Goal: Communication & Community: Answer question/provide support

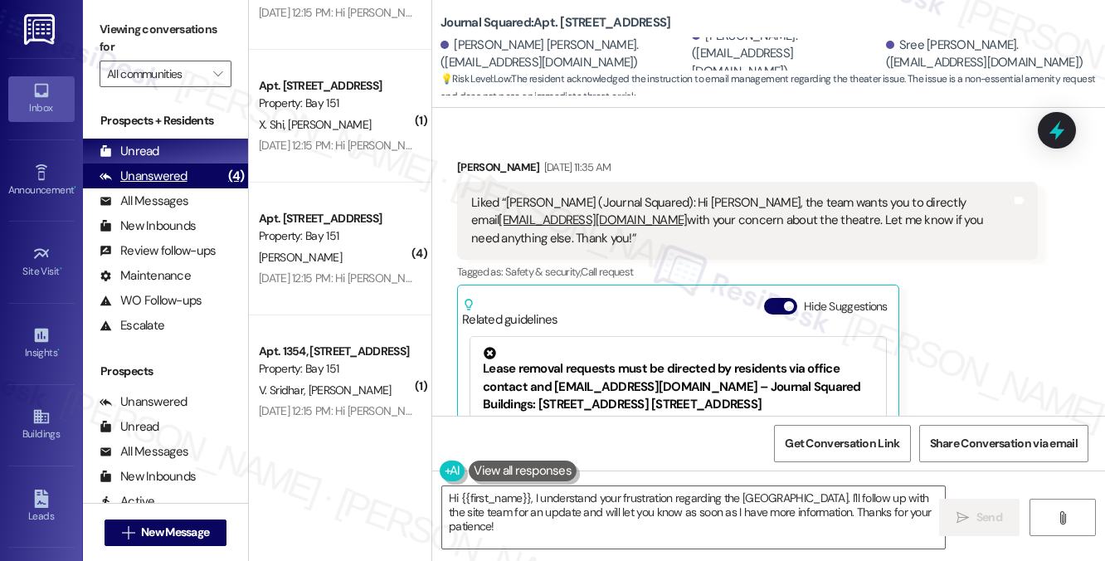
scroll to position [912, 0]
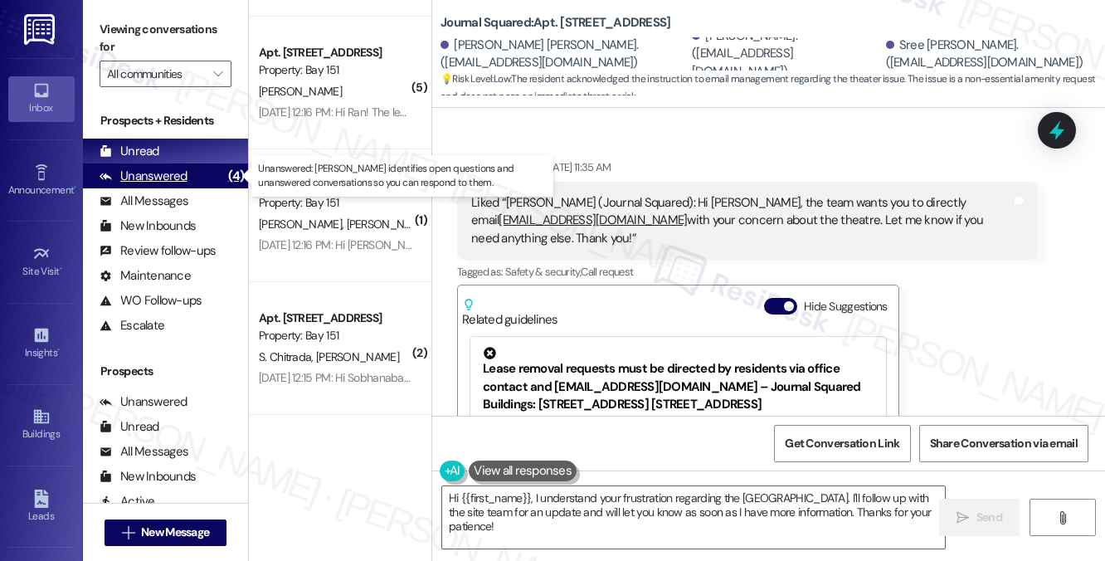
click at [202, 177] on div "Unanswered (4)" at bounding box center [165, 175] width 165 height 25
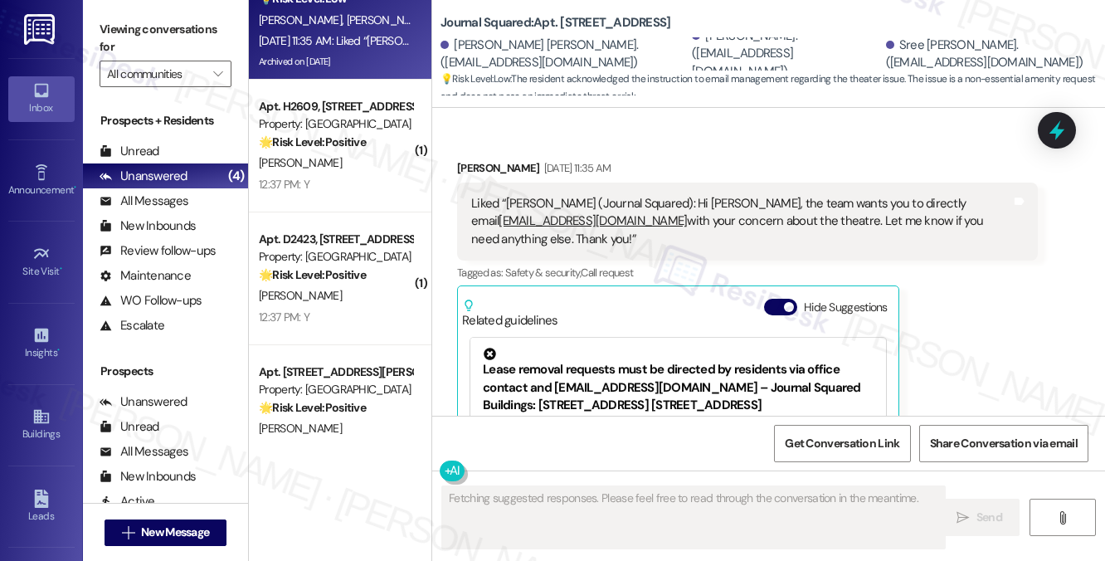
scroll to position [0, 0]
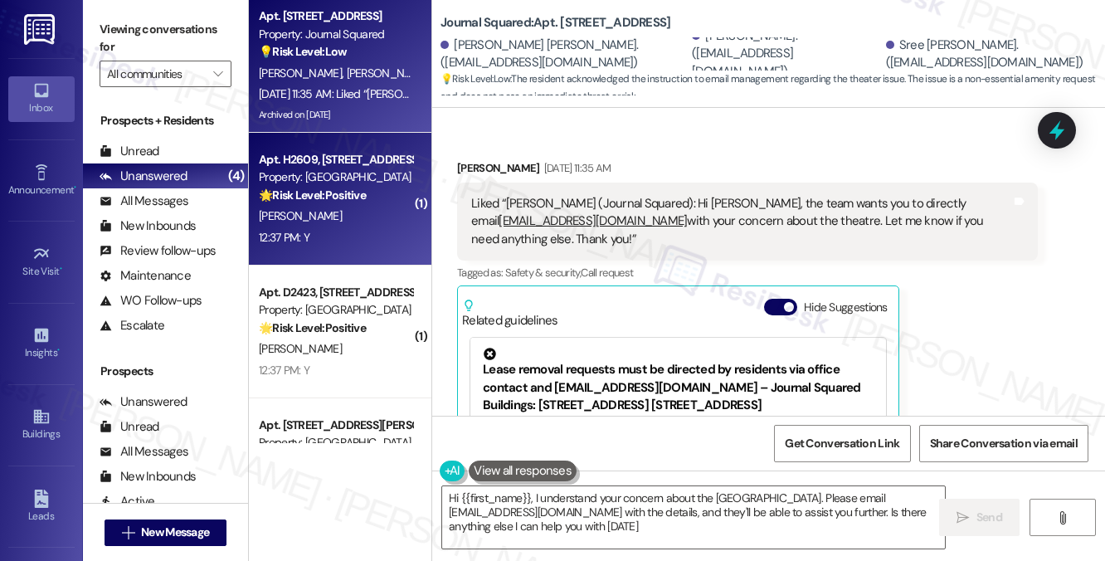
type textarea "Hi {{first_name}}, I understand your concern about the [GEOGRAPHIC_DATA]. Pleas…"
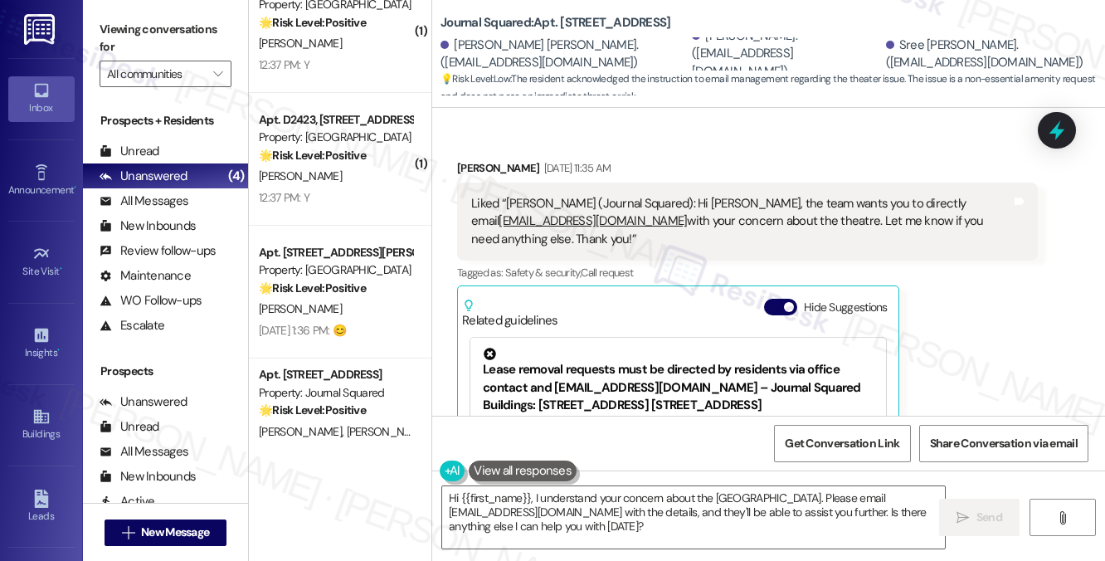
scroll to position [352, 0]
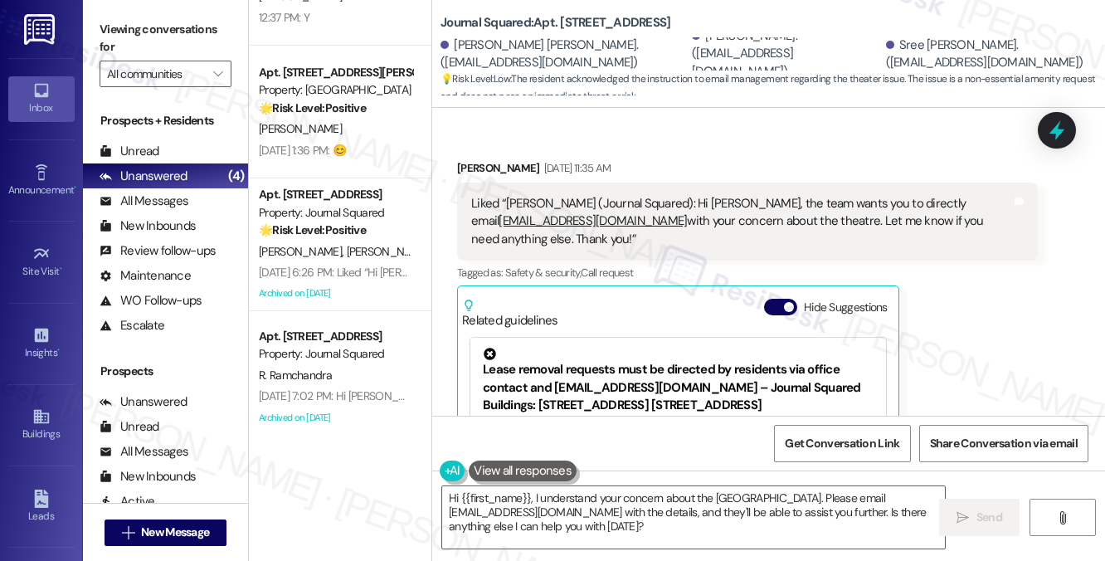
click at [174, 32] on label "Viewing conversations for" at bounding box center [166, 39] width 132 height 44
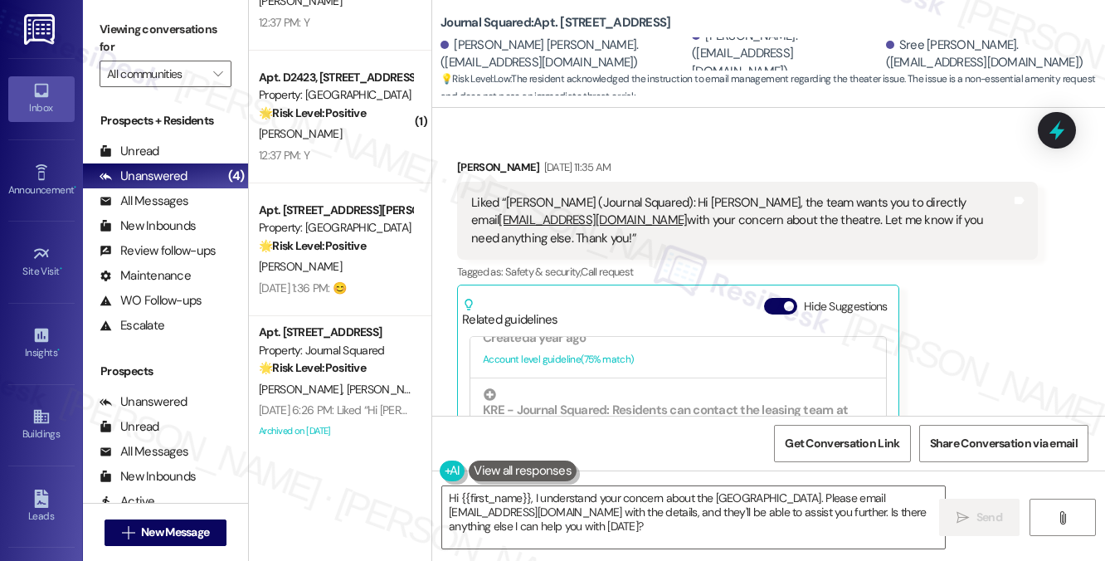
scroll to position [0, 0]
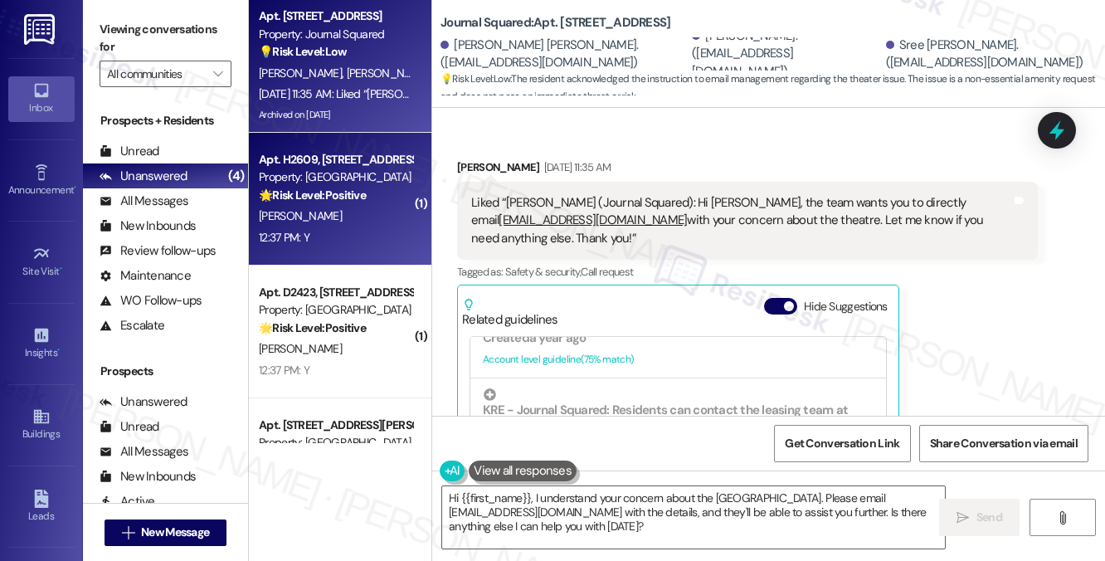
click at [327, 213] on div "[PERSON_NAME]" at bounding box center [335, 216] width 157 height 21
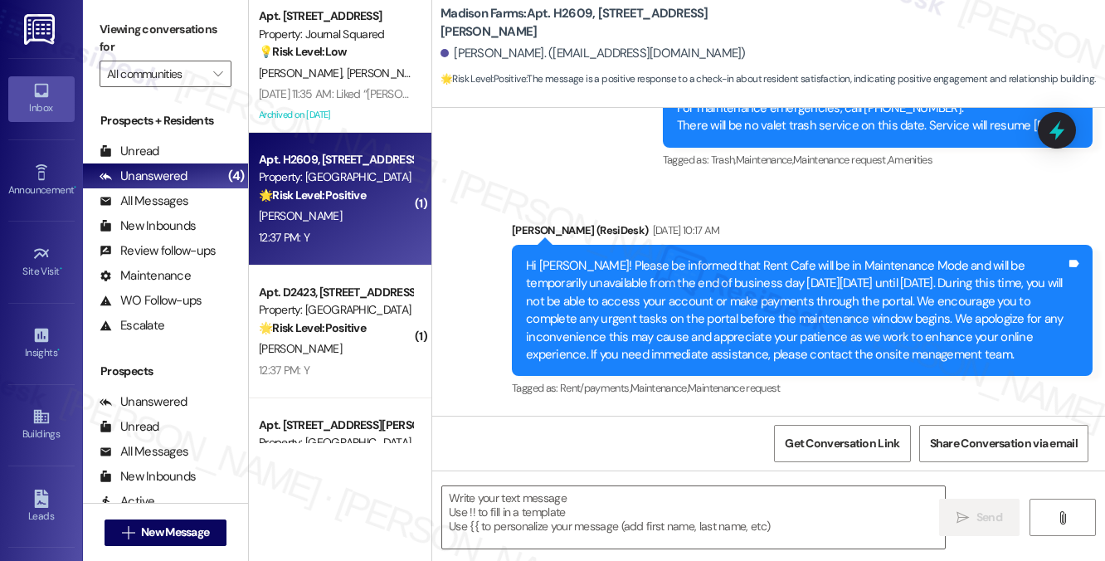
type textarea "Fetching suggested responses. Please feel free to read through the conversation…"
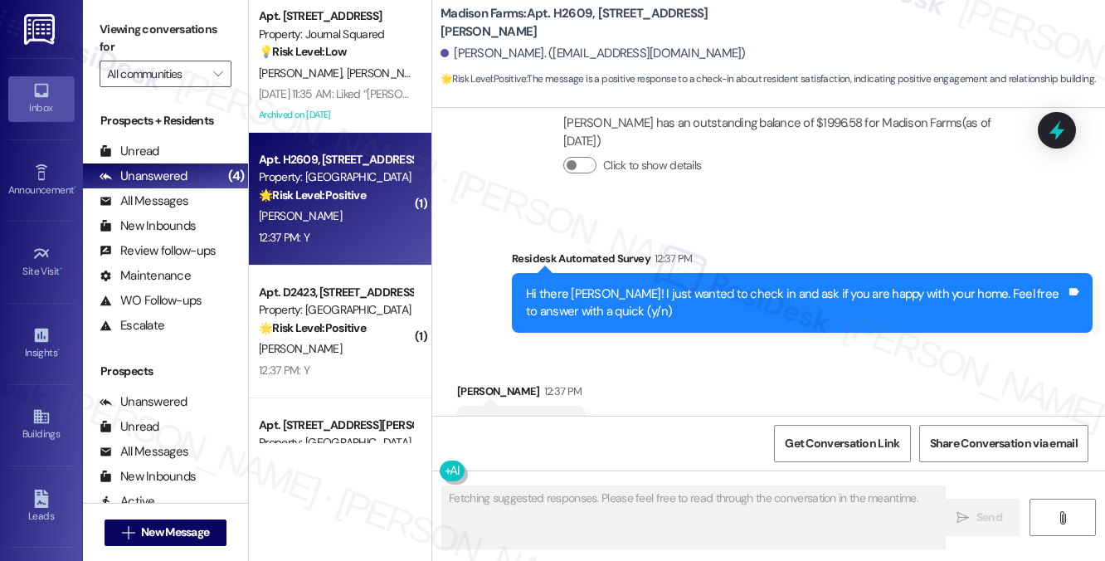
scroll to position [1231, 0]
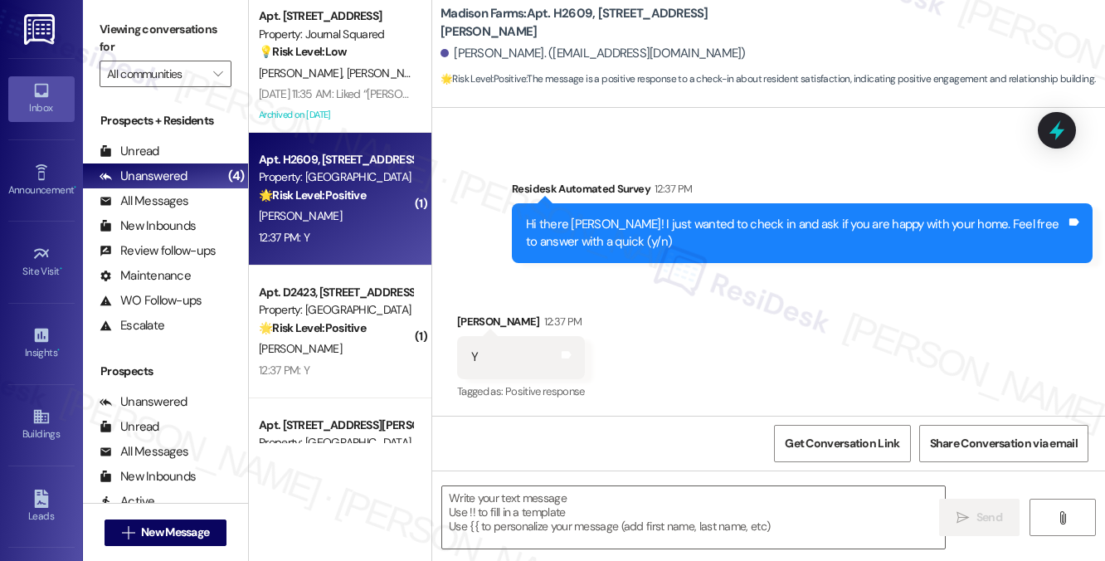
click at [614, 241] on div "Hi there [PERSON_NAME]! I just wanted to check in and ask if you are happy with…" at bounding box center [796, 234] width 540 height 36
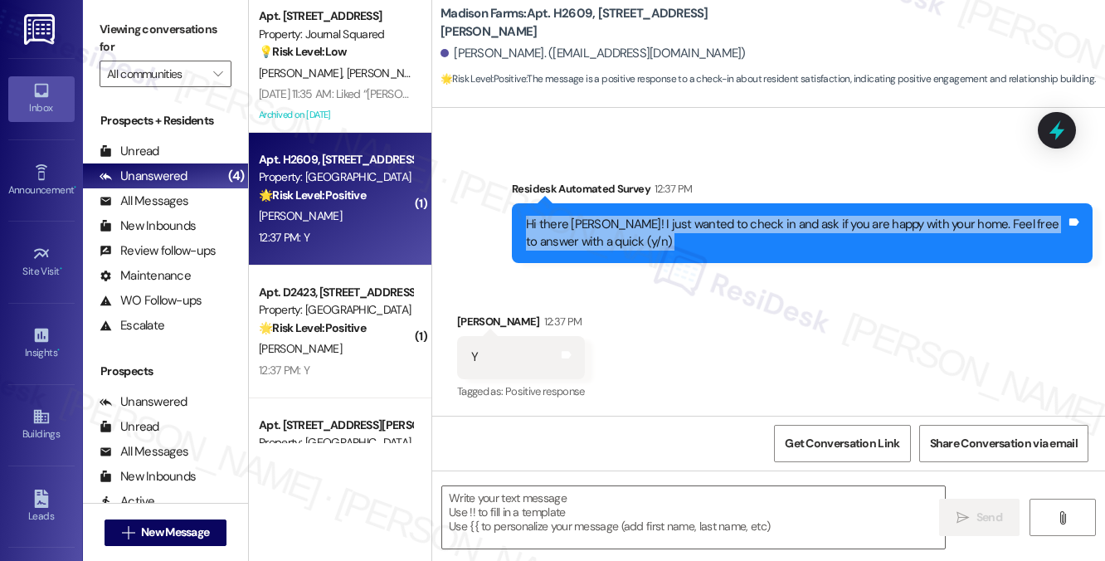
click at [614, 241] on div "Hi there [PERSON_NAME]! I just wanted to check in and ask if you are happy with…" at bounding box center [796, 234] width 540 height 36
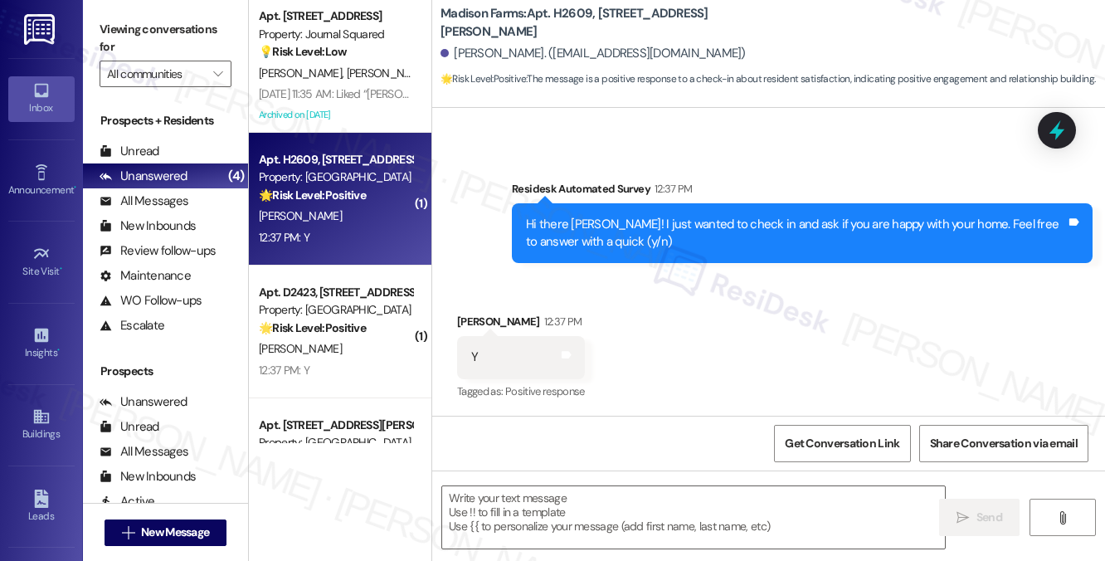
click at [485, 344] on div "Y Tags and notes" at bounding box center [521, 357] width 128 height 42
click at [189, 17] on label "Viewing conversations for" at bounding box center [166, 39] width 132 height 44
click at [640, 537] on textarea at bounding box center [693, 517] width 503 height 62
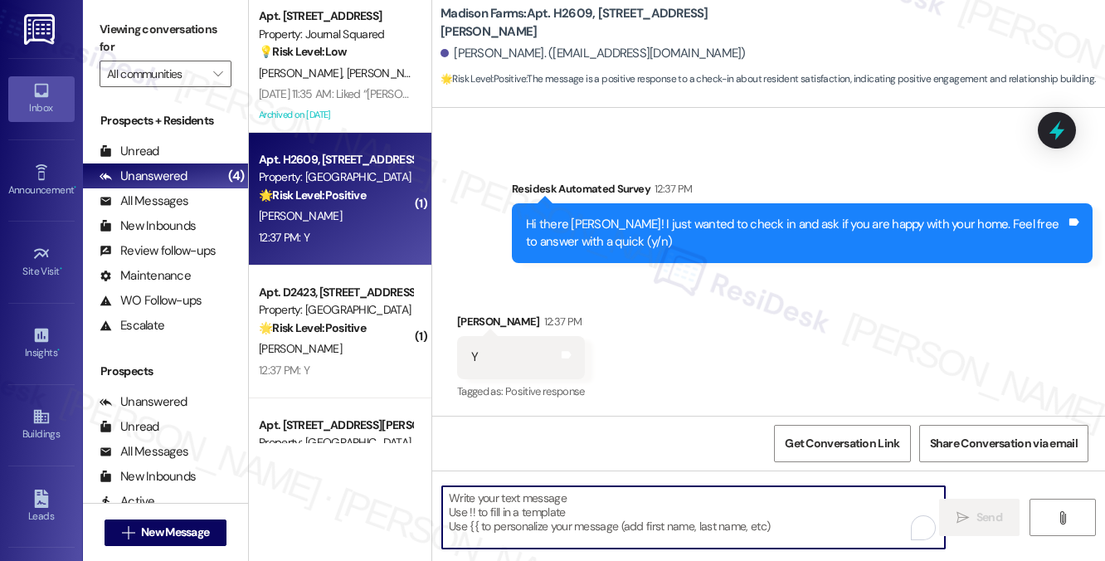
paste textarea "That’s awesome to hear, [PERSON_NAME]! Thank you! If you don’t mind, would you …"
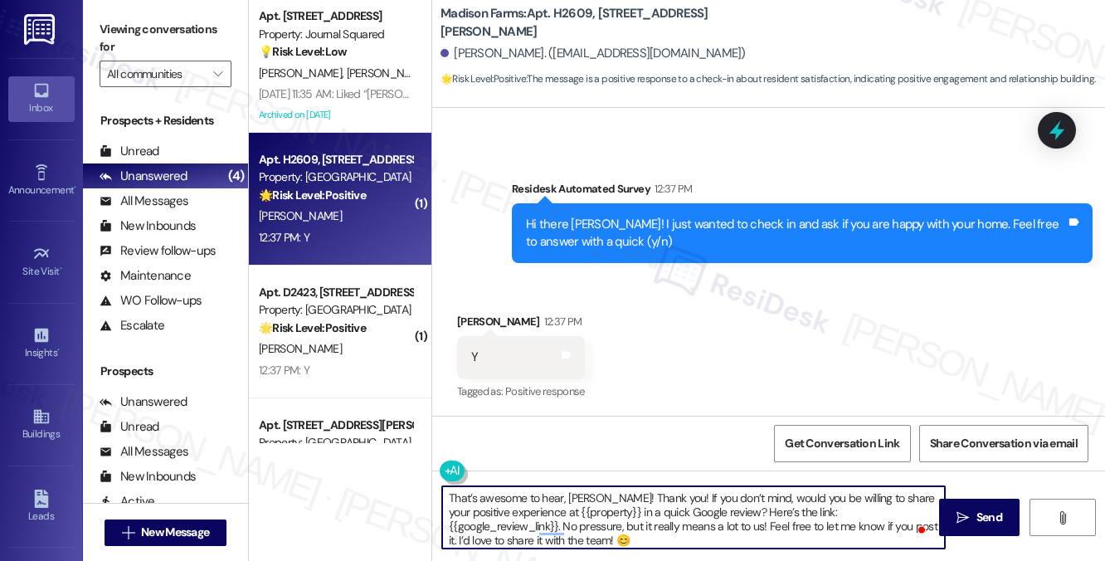
click at [471, 322] on div "[PERSON_NAME] 12:37 PM" at bounding box center [521, 324] width 128 height 23
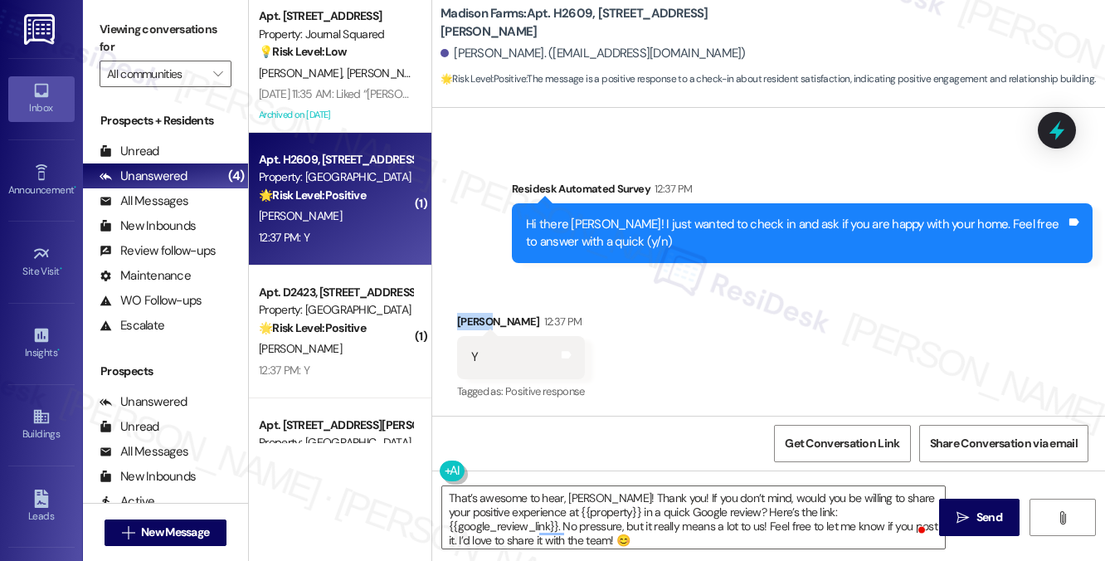
click at [471, 322] on div "[PERSON_NAME] 12:37 PM" at bounding box center [521, 324] width 128 height 23
click at [590, 493] on textarea "That’s awesome to hear, [PERSON_NAME]! Thank you! If you don’t mind, would you …" at bounding box center [693, 517] width 503 height 62
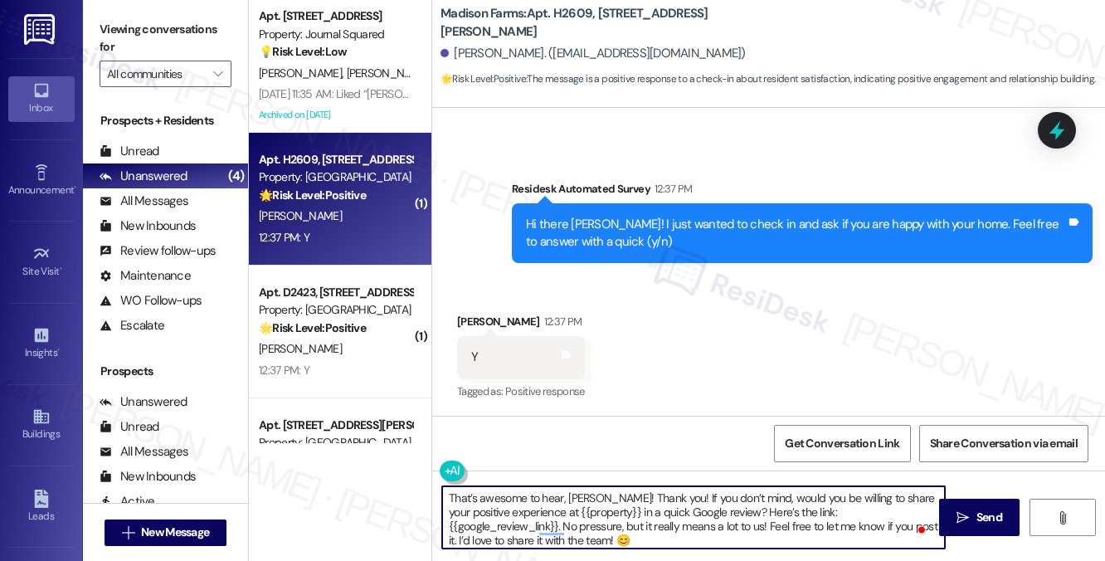
click at [590, 493] on textarea "That’s awesome to hear, [PERSON_NAME]! Thank you! If you don’t mind, would you …" at bounding box center [693, 517] width 503 height 62
paste textarea "That’s awesome to hear, [PERSON_NAME]! Thank you! If you don’t mind, would you …"
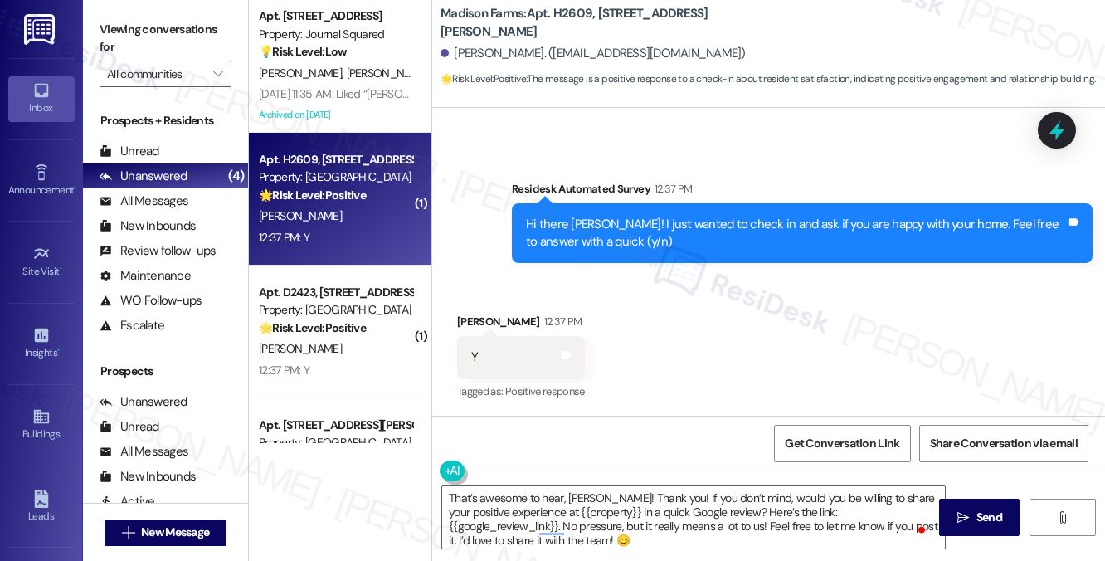
click at [466, 323] on div "[PERSON_NAME] 12:37 PM" at bounding box center [521, 324] width 128 height 23
click at [465, 323] on div "[PERSON_NAME] 12:37 PM" at bounding box center [521, 324] width 128 height 23
copy div "[PERSON_NAME]"
click at [584, 491] on textarea "That’s awesome to hear, [PERSON_NAME]! Thank you! If you don’t mind, would you …" at bounding box center [693, 517] width 503 height 62
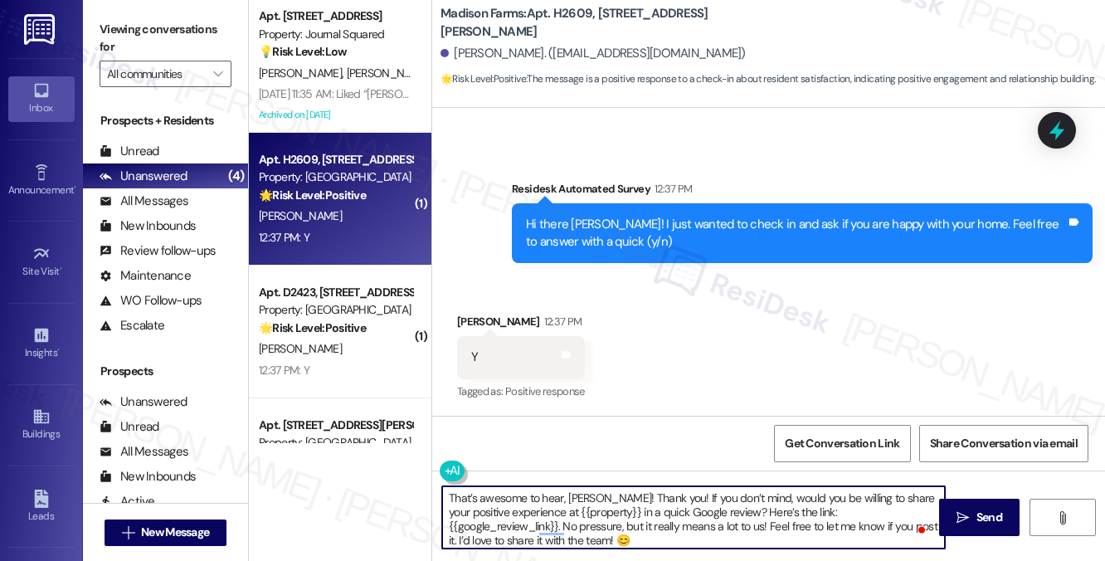
click at [584, 492] on textarea "That’s awesome to hear, [PERSON_NAME]! Thank you! If you don’t mind, would you …" at bounding box center [693, 517] width 503 height 62
paste textarea "[PERSON_NAME]"
click at [673, 528] on textarea "That’s awesome to hear, [PERSON_NAME]! Thank you! If you don’t mind, would you …" at bounding box center [693, 517] width 503 height 62
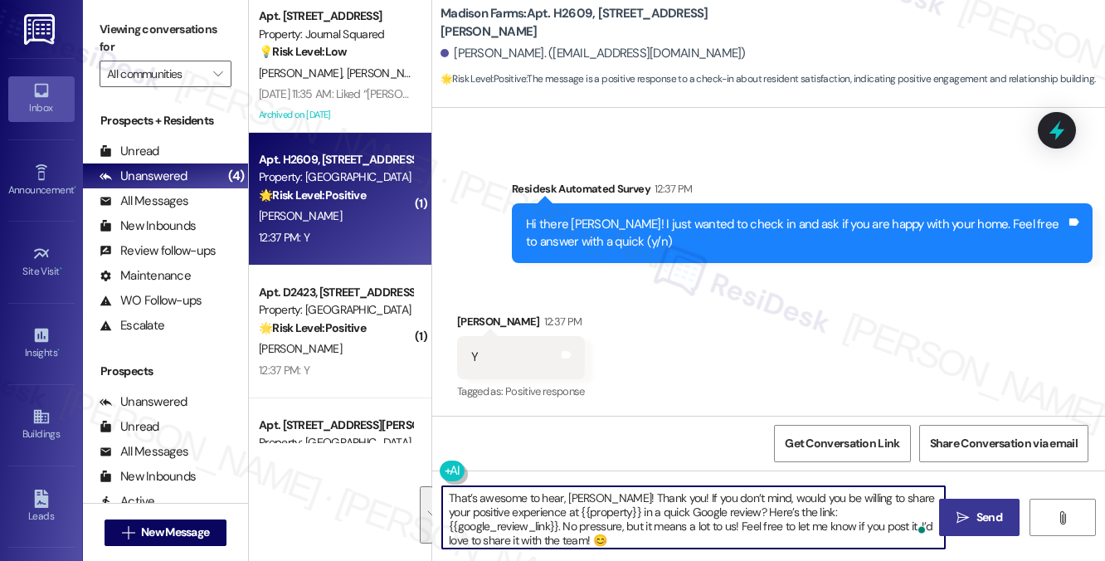
type textarea "That’s awesome to hear, [PERSON_NAME]! Thank you! If you don’t mind, would you …"
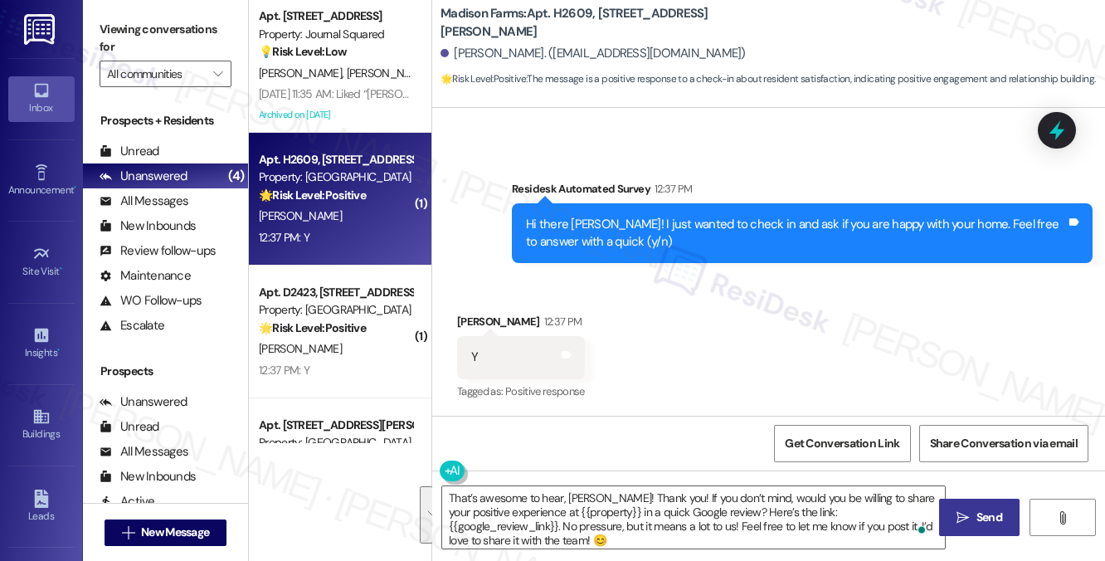
click at [994, 514] on span "Send" at bounding box center [989, 516] width 26 height 17
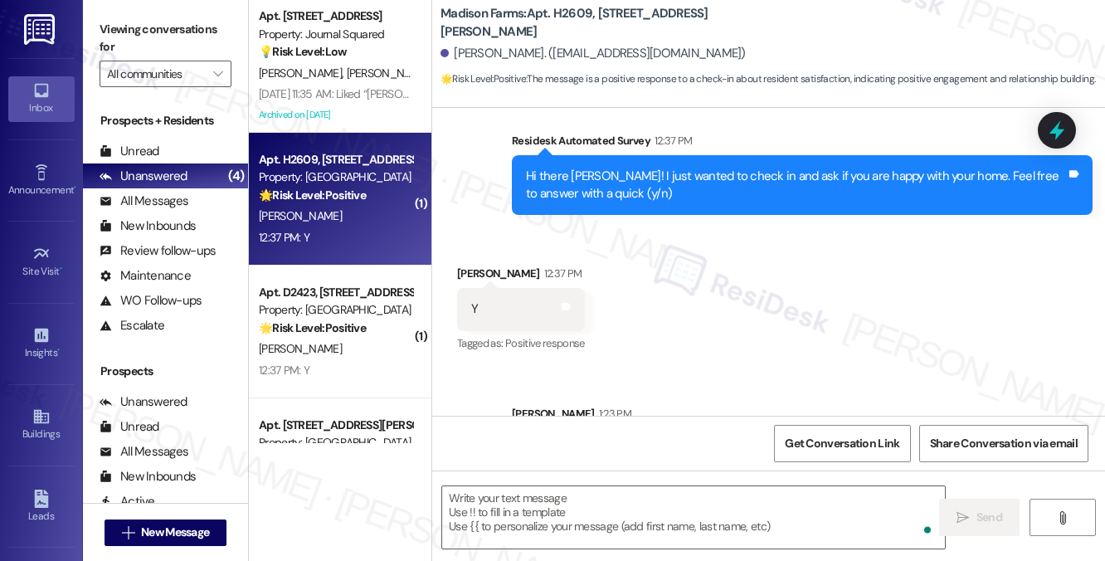
scroll to position [1400, 0]
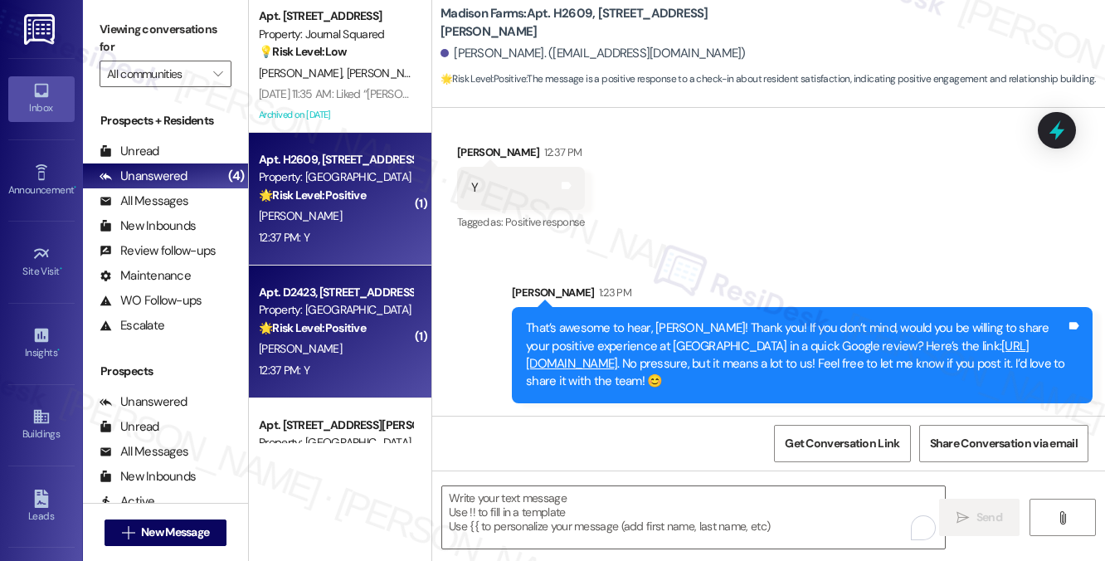
click at [276, 301] on div "Property: [GEOGRAPHIC_DATA]" at bounding box center [335, 309] width 153 height 17
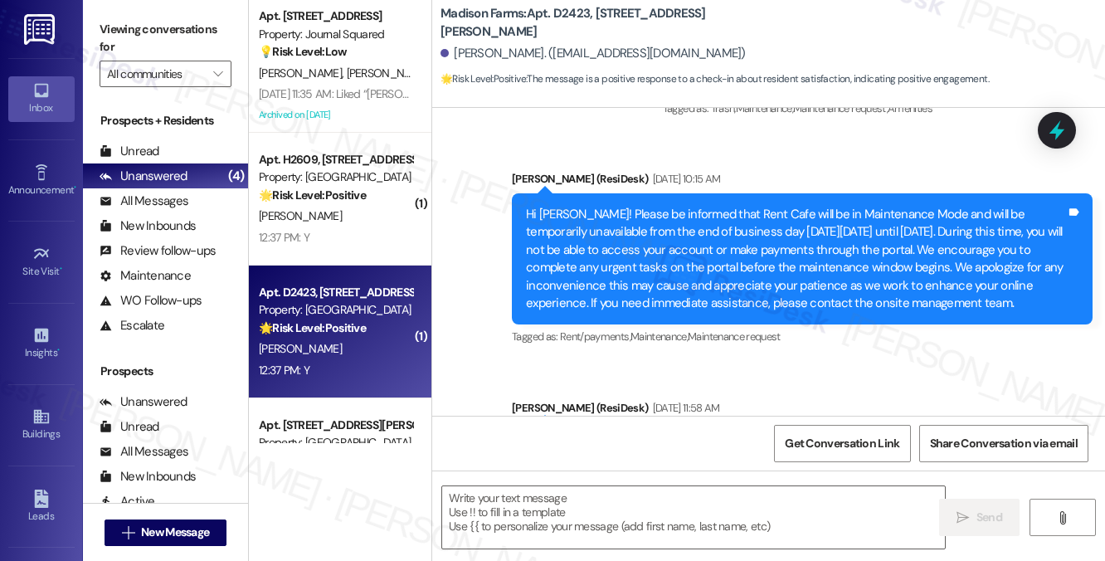
type textarea "Fetching suggested responses. Please feel free to read through the conversation…"
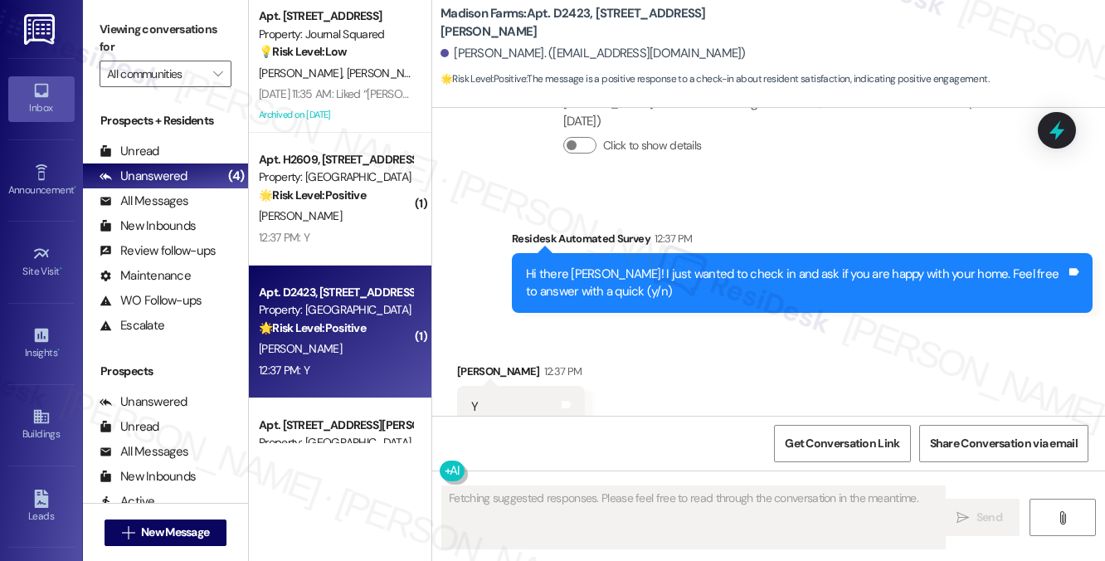
scroll to position [1231, 0]
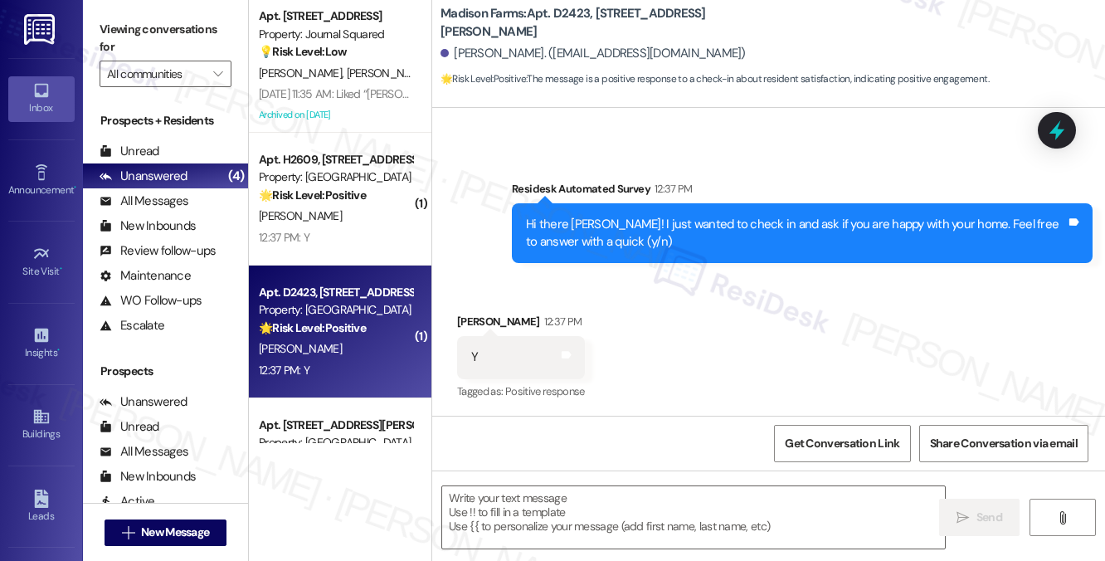
click at [692, 217] on div "Hi there [PERSON_NAME]! I just wanted to check in and ask if you are happy with…" at bounding box center [796, 234] width 540 height 36
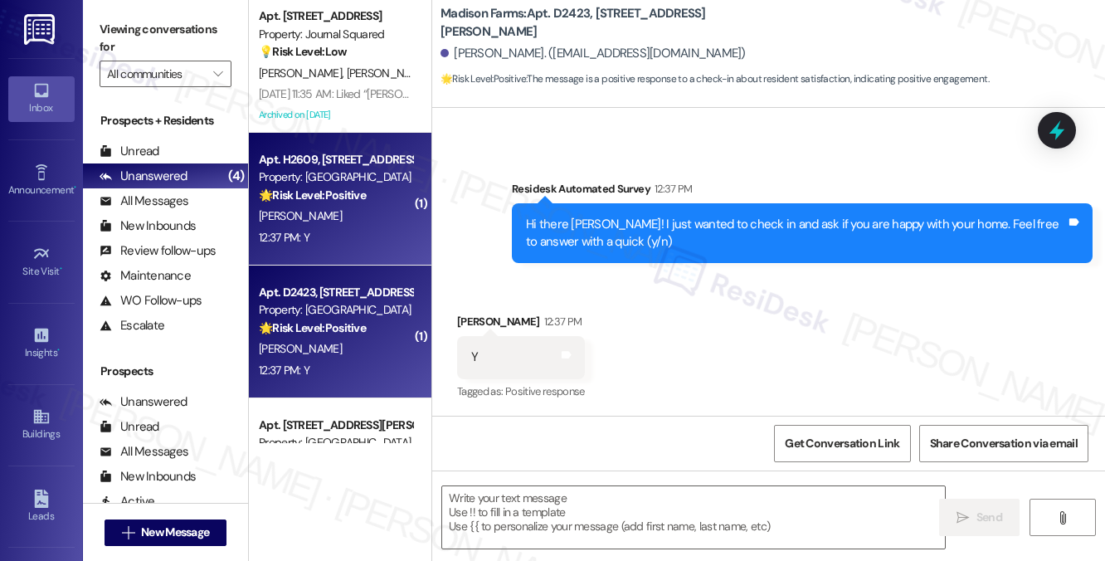
drag, startPoint x: 185, startPoint y: 32, endPoint x: 318, endPoint y: 198, distance: 213.6
click at [185, 32] on label "Viewing conversations for" at bounding box center [166, 39] width 132 height 44
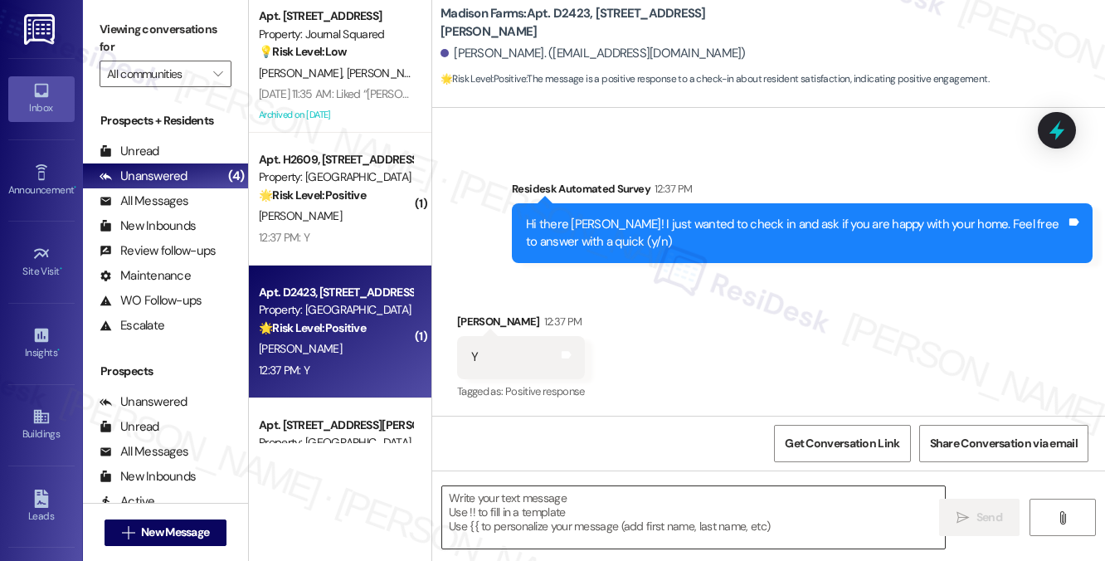
click at [514, 522] on textarea at bounding box center [693, 517] width 503 height 62
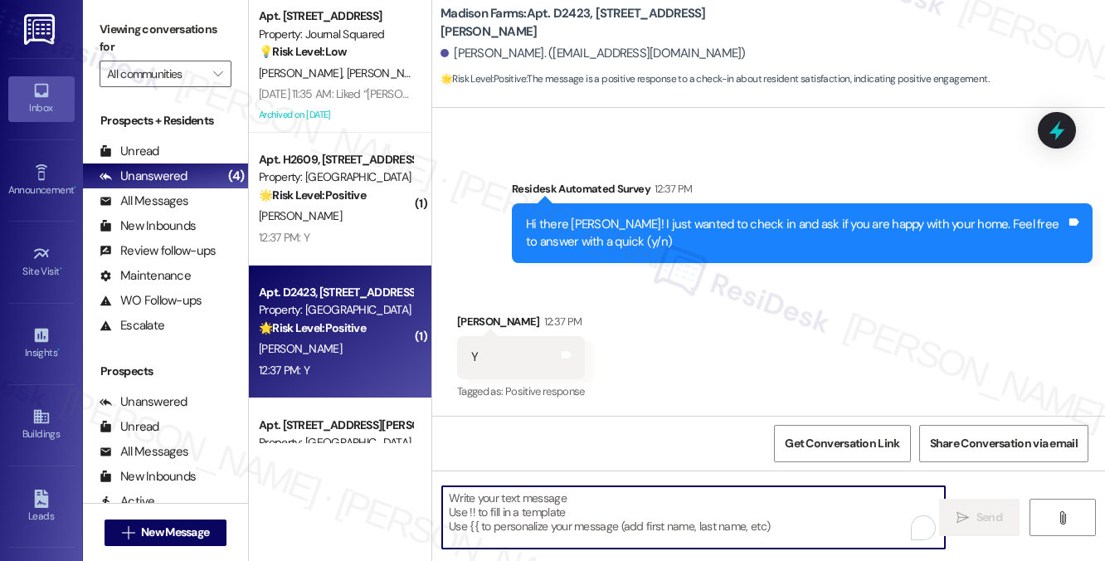
paste textarea "That’s awesome to hear, [PERSON_NAME]! Thank you! If you don’t mind, would you …"
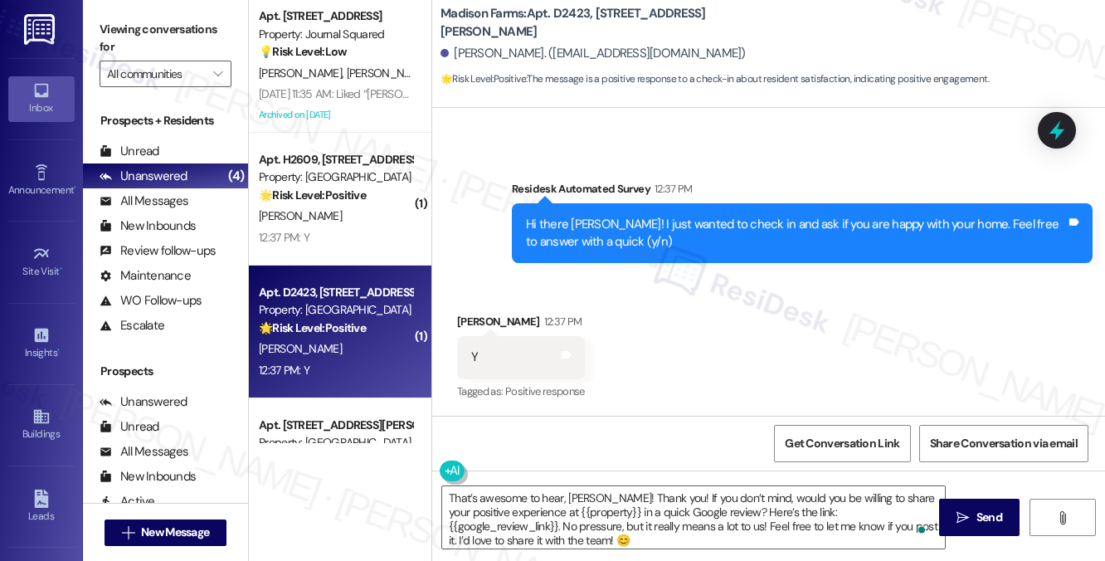
click at [466, 327] on div "[PERSON_NAME] 12:37 PM" at bounding box center [521, 324] width 128 height 23
click at [465, 325] on div "[PERSON_NAME] 12:37 PM" at bounding box center [521, 324] width 128 height 23
copy div "Mark"
click at [577, 493] on textarea "That’s awesome to hear, [PERSON_NAME]! Thank you! If you don’t mind, would you …" at bounding box center [693, 517] width 503 height 62
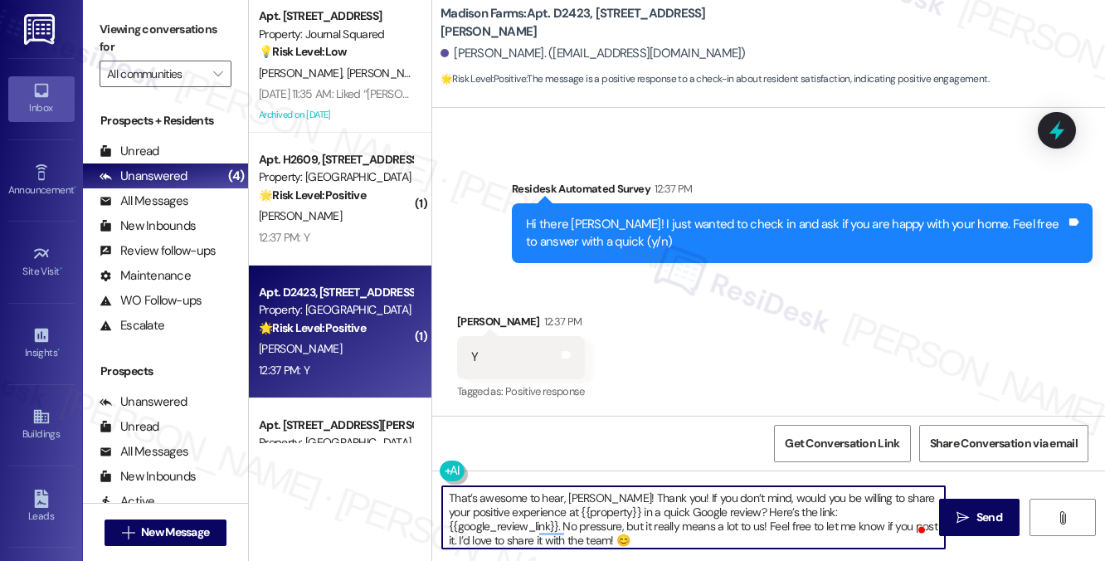
click at [577, 493] on textarea "That’s awesome to hear, [PERSON_NAME]! Thank you! If you don’t mind, would you …" at bounding box center [693, 517] width 503 height 62
paste textarea "Mark"
click at [732, 517] on textarea "That’s awesome to hear, [PERSON_NAME]! Thank you! If you don’t mind, would you …" at bounding box center [693, 517] width 503 height 62
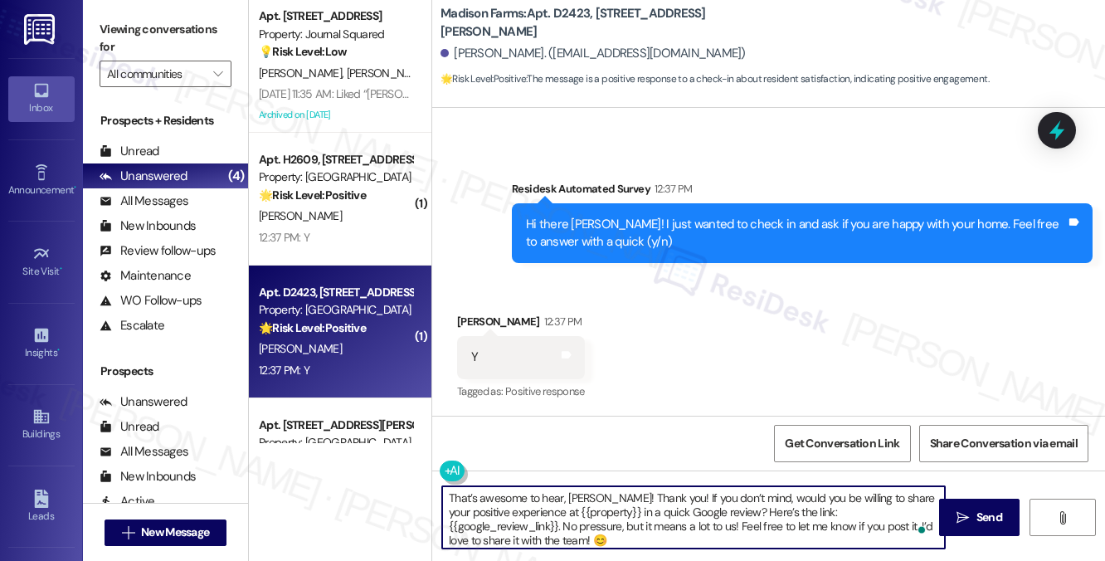
click at [640, 517] on textarea "That’s awesome to hear, [PERSON_NAME]! Thank you! If you don’t mind, would you …" at bounding box center [693, 517] width 503 height 62
type textarea "That’s awesome to hear, [PERSON_NAME]! Thank you! If you don’t mind, would you …"
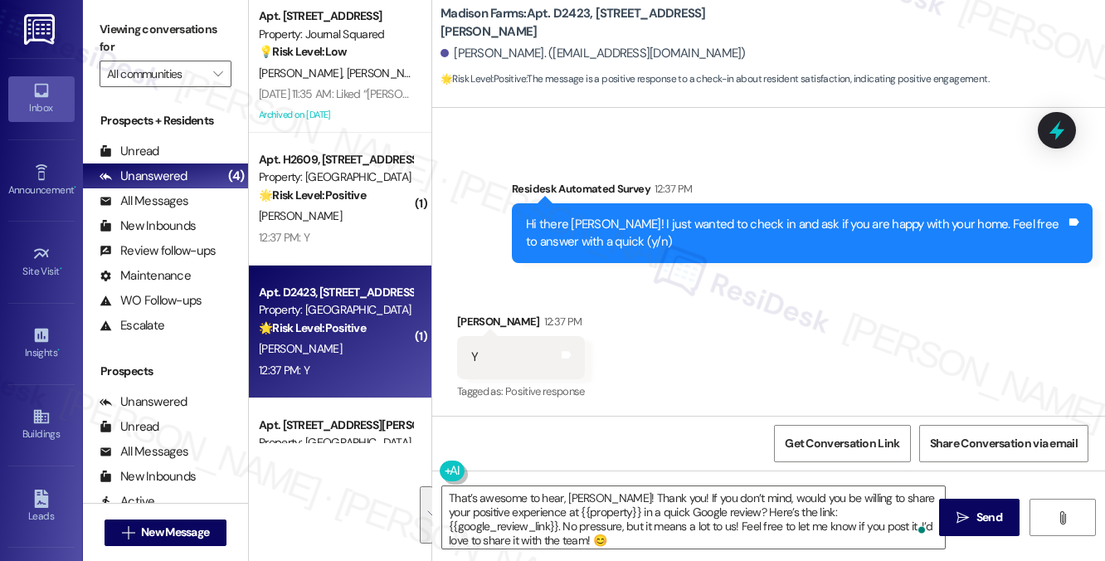
click at [710, 344] on div "Received via SMS [PERSON_NAME] 12:37 PM Y Tags and notes Tagged as: Positive re…" at bounding box center [768, 345] width 673 height 140
click at [857, 513] on textarea "That’s awesome to hear, [PERSON_NAME]! Thank you! If you don’t mind, would you …" at bounding box center [693, 517] width 503 height 62
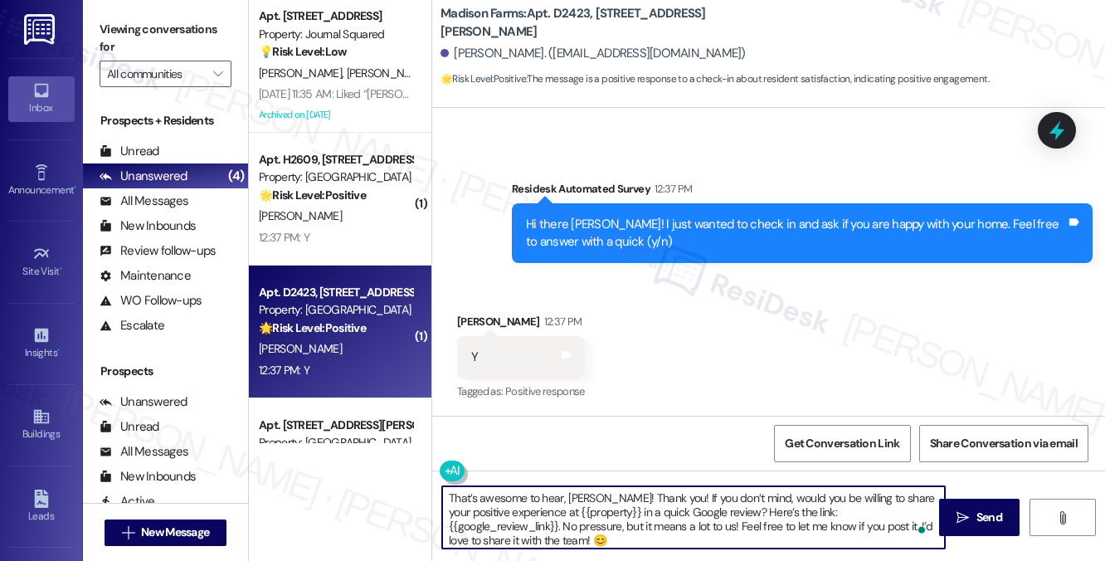
click at [857, 513] on textarea "That’s awesome to hear, [PERSON_NAME]! Thank you! If you don’t mind, would you …" at bounding box center [693, 517] width 503 height 62
click at [801, 497] on textarea "That’s awesome to hear, [PERSON_NAME]! Thank you! If you don’t mind, would you …" at bounding box center [693, 517] width 503 height 62
click at [612, 500] on textarea "That’s awesome to hear, [PERSON_NAME]! Thank you! If you don’t mind, would you …" at bounding box center [693, 517] width 503 height 62
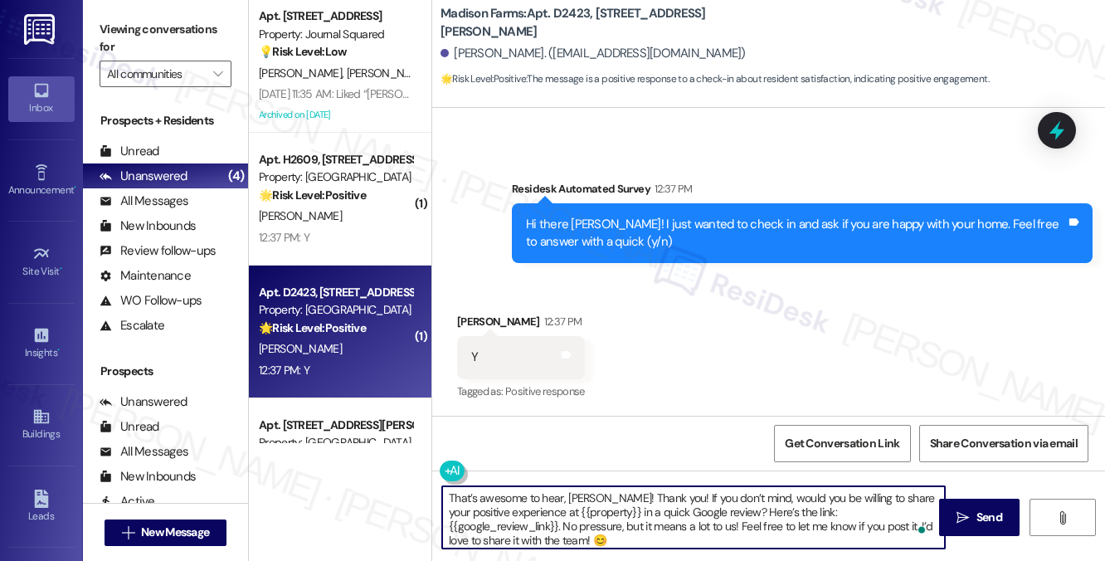
click at [612, 500] on textarea "That’s awesome to hear, [PERSON_NAME]! Thank you! If you don’t mind, would you …" at bounding box center [693, 517] width 503 height 62
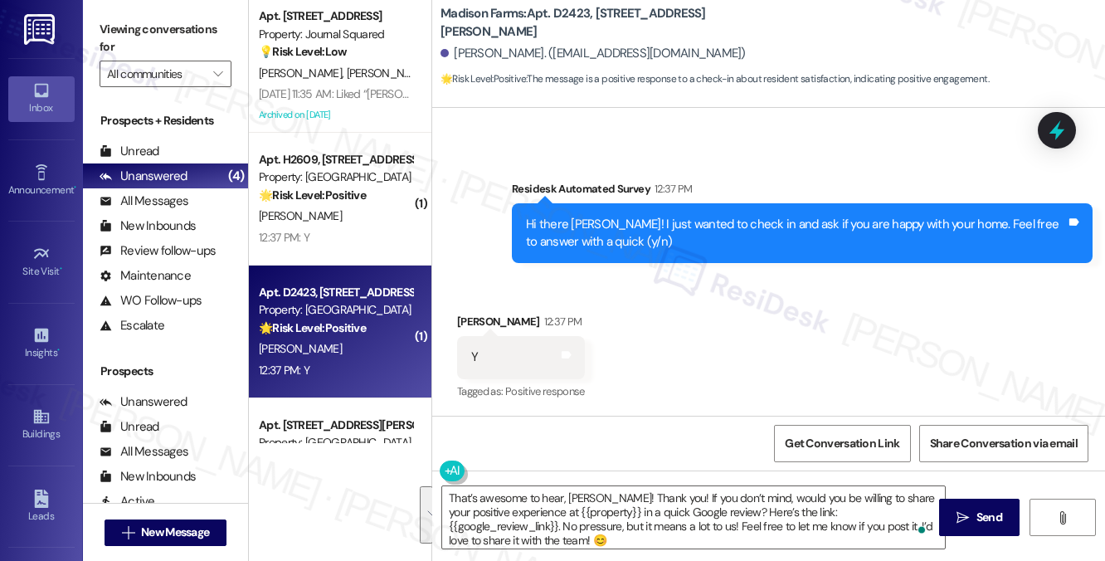
click at [676, 378] on div "Received via SMS [PERSON_NAME] 12:37 PM Y Tags and notes Tagged as: Positive re…" at bounding box center [768, 345] width 673 height 140
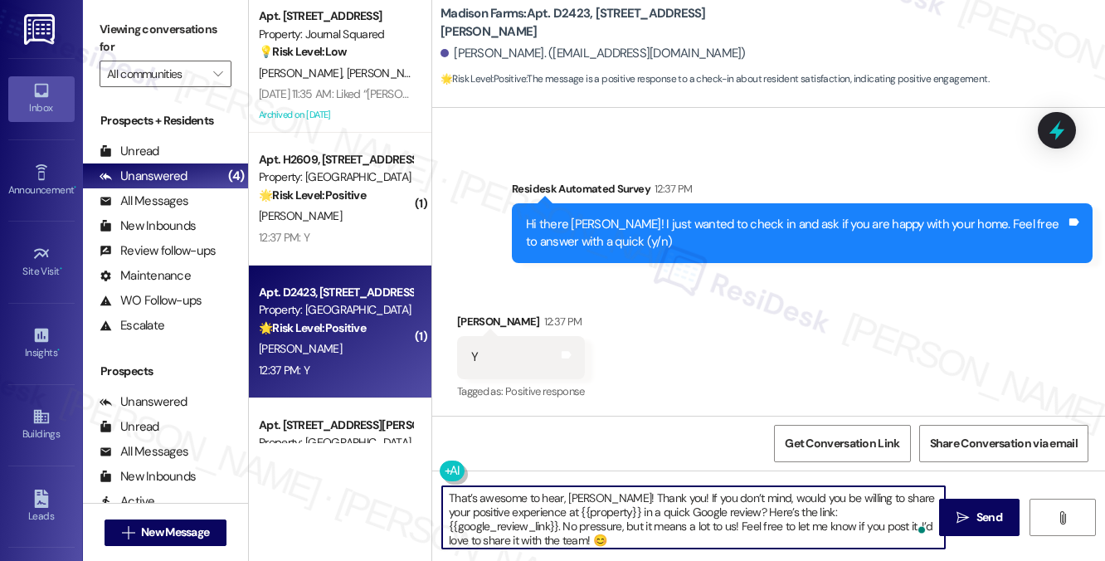
click at [727, 503] on textarea "That’s awesome to hear, [PERSON_NAME]! Thank you! If you don’t mind, would you …" at bounding box center [693, 517] width 503 height 62
click at [765, 371] on div "Received via SMS [PERSON_NAME] 12:37 PM Y Tags and notes Tagged as: Positive re…" at bounding box center [768, 345] width 673 height 140
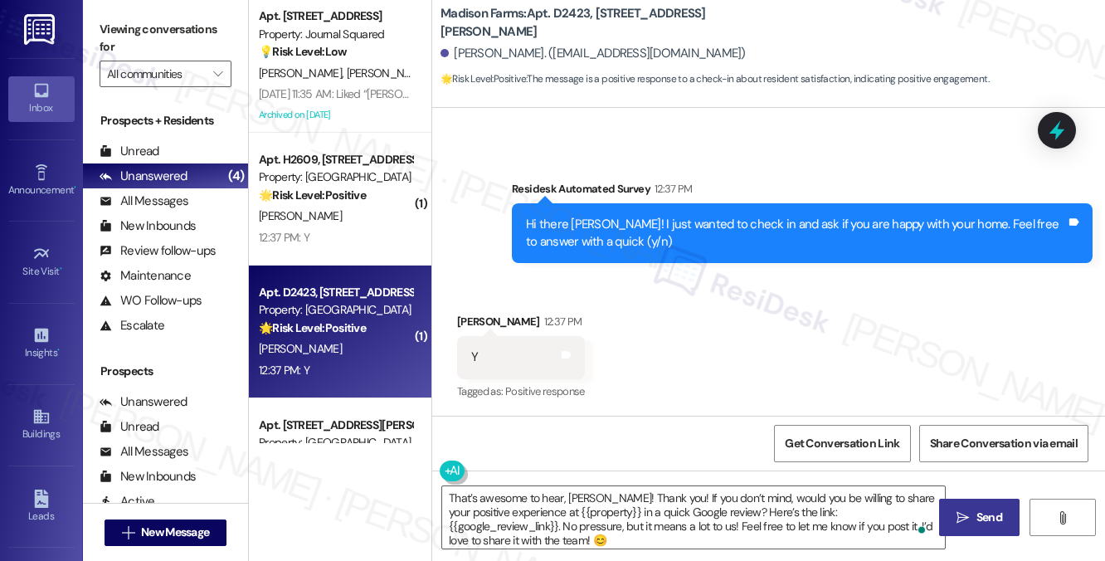
click at [992, 519] on span "Send" at bounding box center [989, 516] width 26 height 17
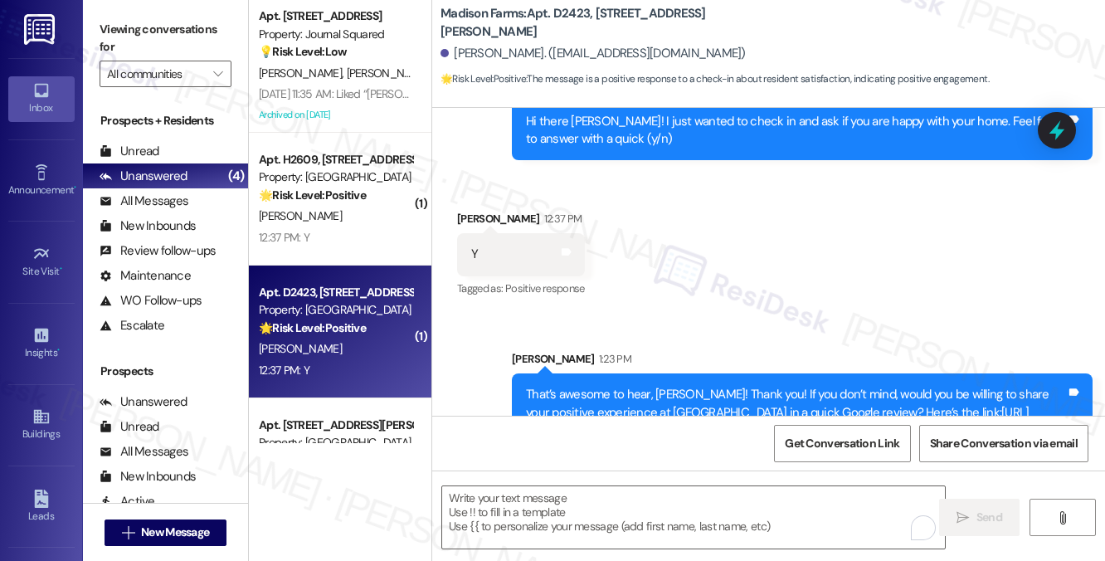
scroll to position [1400, 0]
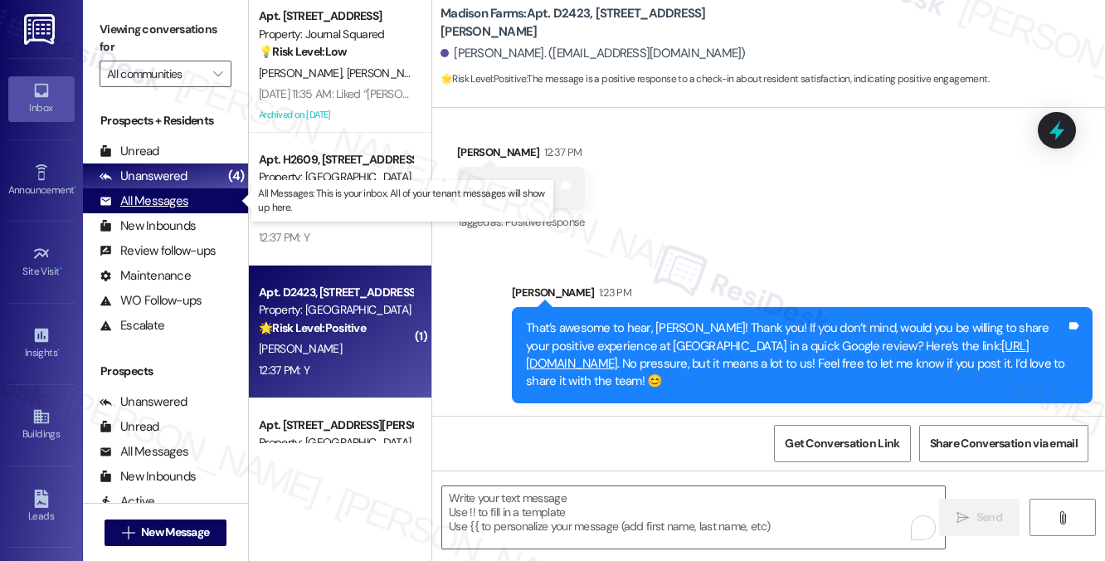
click at [162, 193] on div "All Messages" at bounding box center [144, 200] width 89 height 17
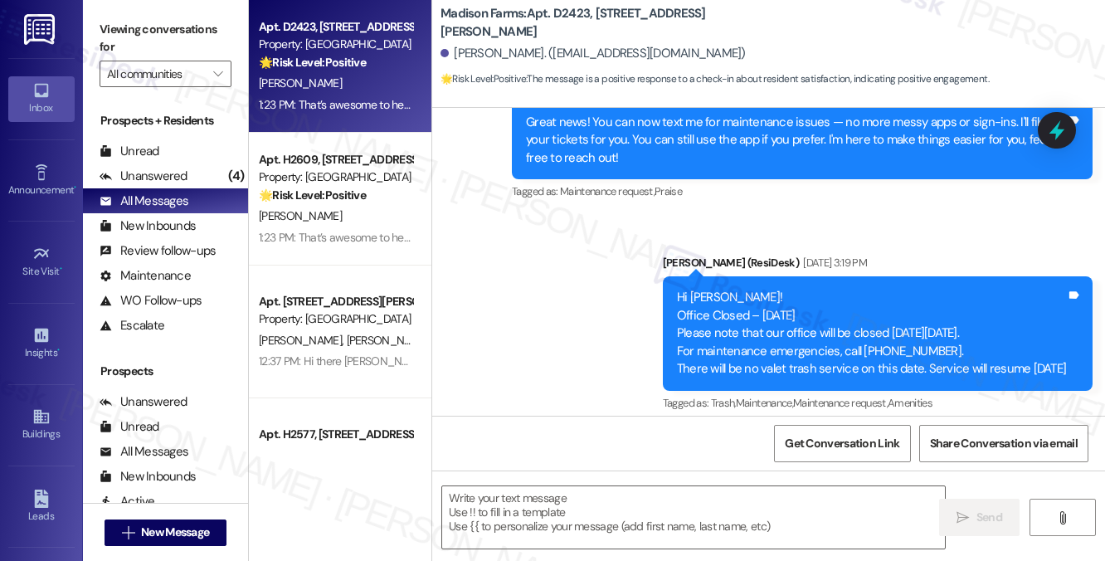
type textarea "Fetching suggested responses. Please feel free to read through the conversation…"
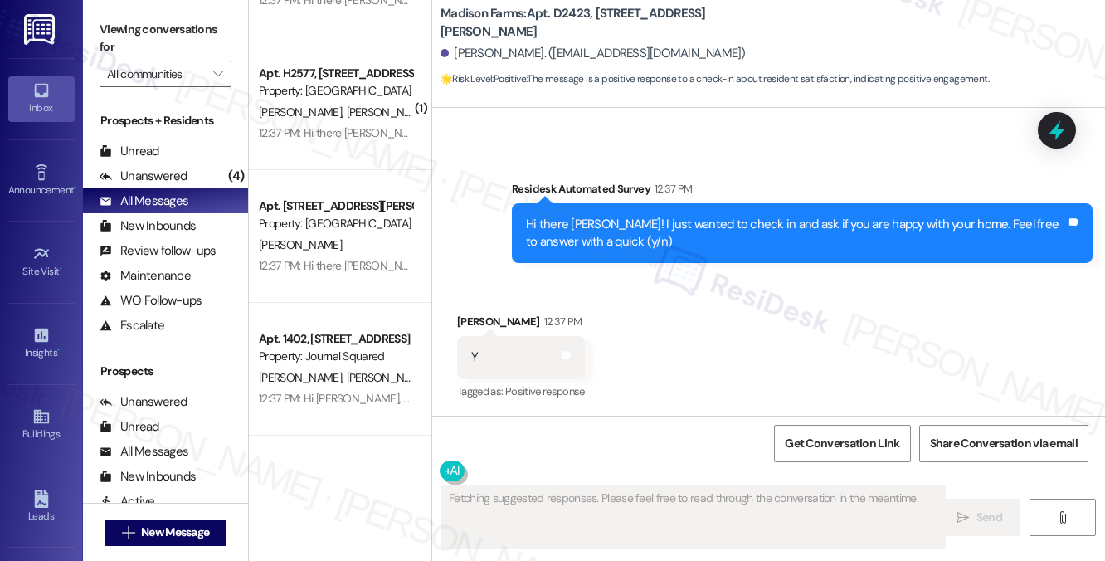
scroll to position [332, 0]
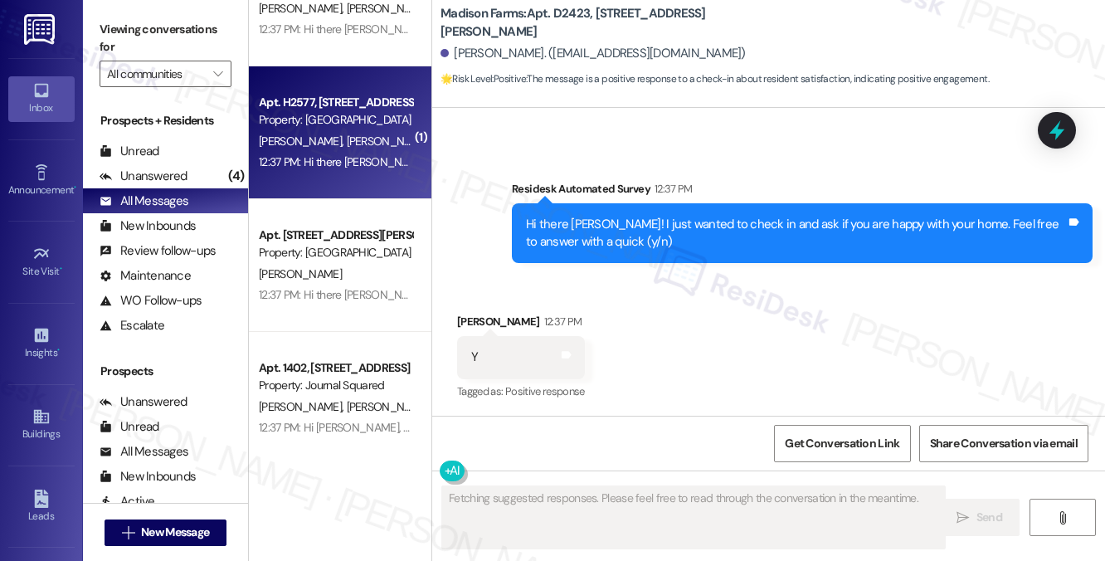
click at [358, 132] on div "[PERSON_NAME] [PERSON_NAME]" at bounding box center [335, 141] width 157 height 21
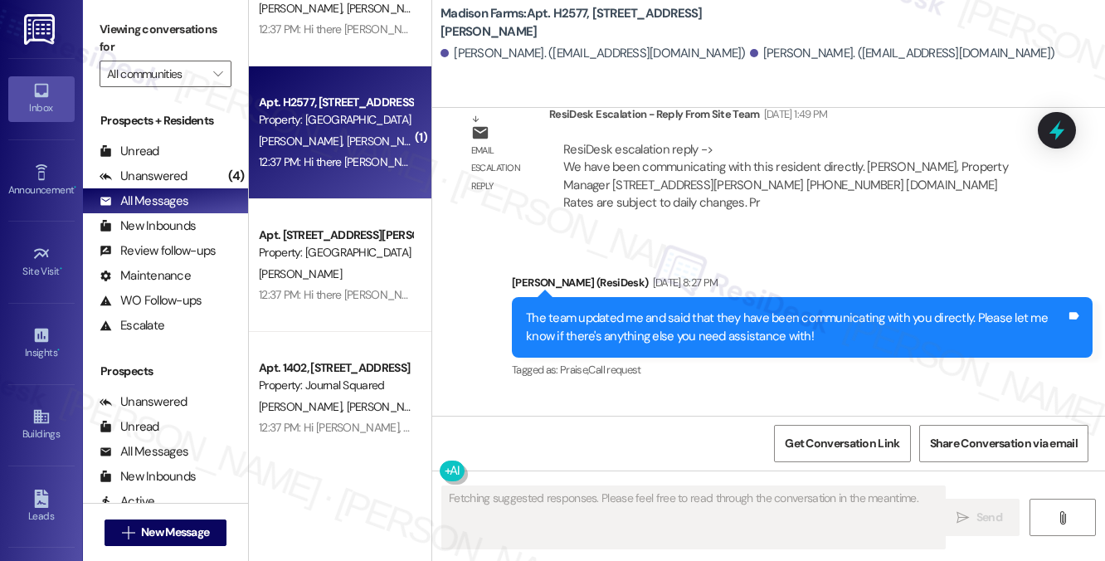
scroll to position [2959, 0]
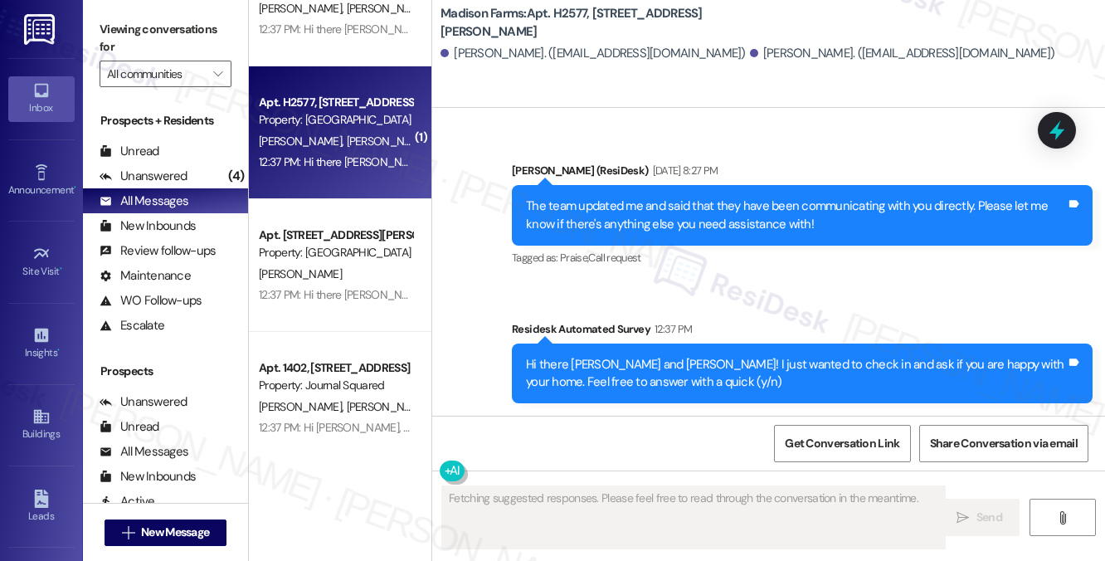
click at [616, 217] on div "The team updated me and said that they have been communicating with you directl…" at bounding box center [796, 215] width 540 height 36
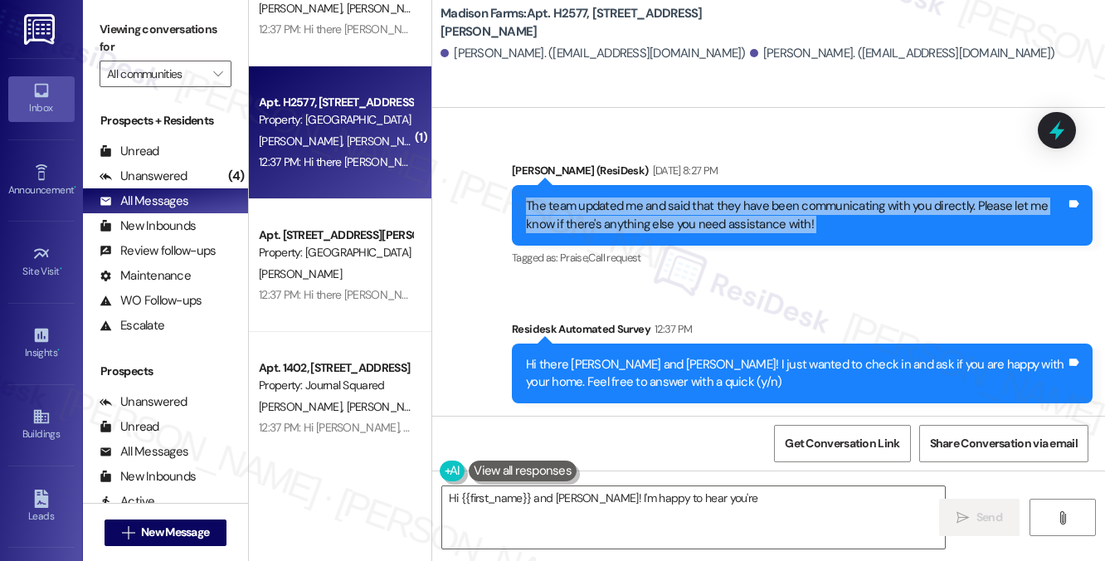
click at [616, 217] on div "The team updated me and said that they have been communicating with you directl…" at bounding box center [796, 215] width 540 height 36
type textarea "Hi {{first_name}} and [PERSON_NAME]! I'm happy to hear you're settling in. If y…"
click at [687, 211] on div "The team updated me and said that they have been communicating with you directl…" at bounding box center [796, 215] width 540 height 36
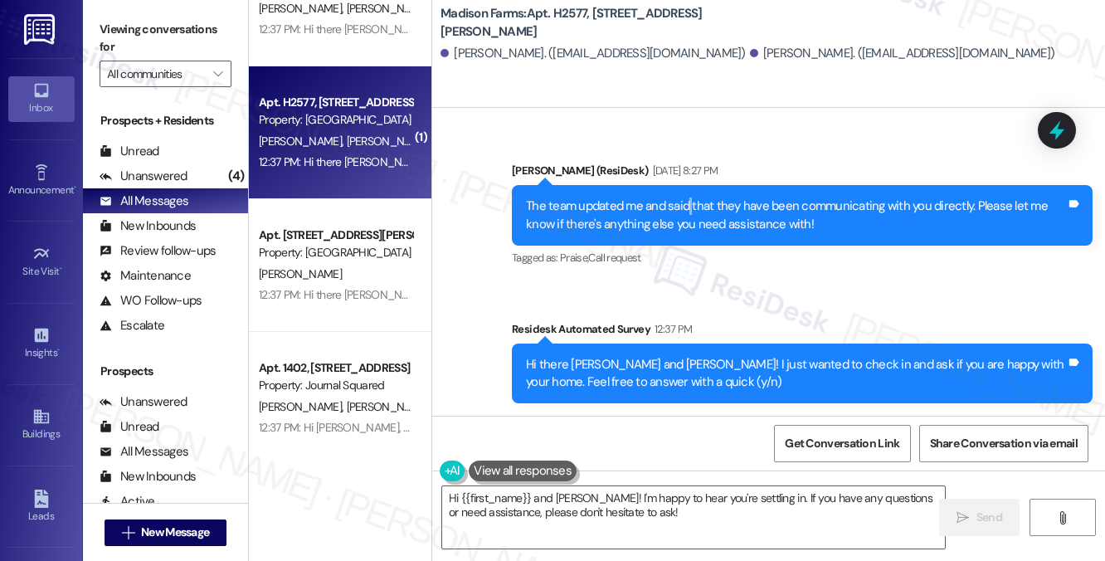
click at [687, 211] on div "The team updated me and said that they have been communicating with you directl…" at bounding box center [796, 215] width 540 height 36
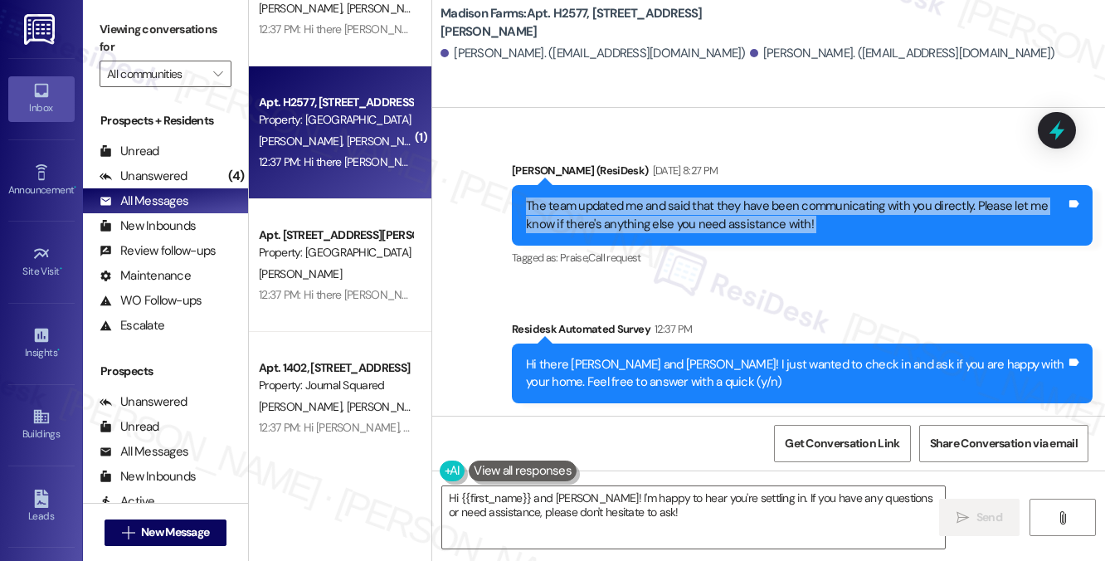
click at [687, 211] on div "The team updated me and said that they have been communicating with you directl…" at bounding box center [796, 215] width 540 height 36
click at [760, 221] on div "The team updated me and said that they have been communicating with you directl…" at bounding box center [796, 215] width 540 height 36
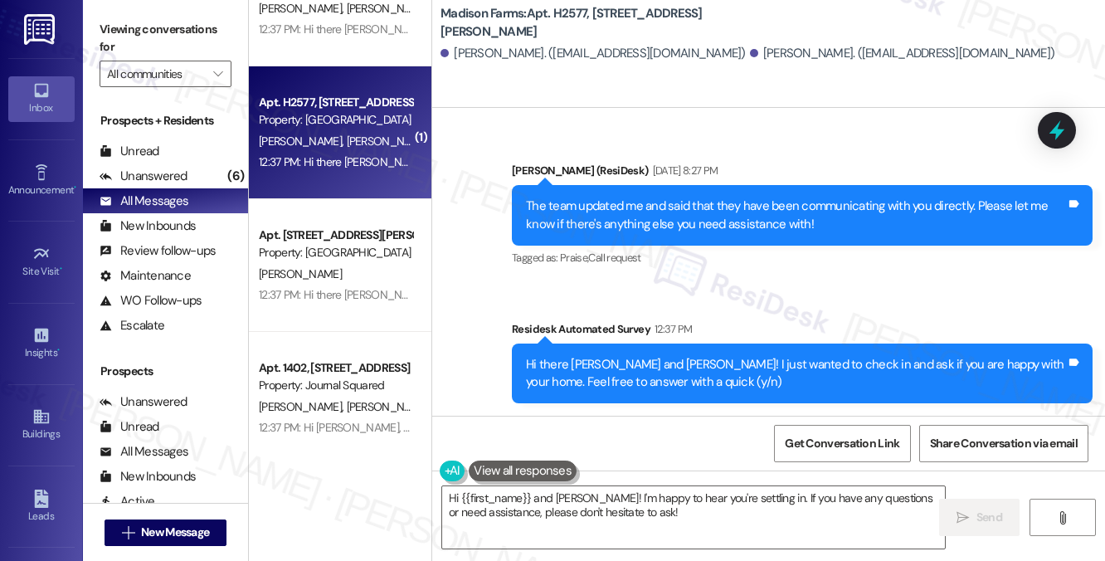
click at [753, 275] on div "Sent via SMS [PERSON_NAME] (ResiDesk) [DATE] 8:27 PM The team updated me and sa…" at bounding box center [801, 215] width 605 height 133
click at [747, 221] on div "The team updated me and said that they have been communicating with you directl…" at bounding box center [796, 215] width 540 height 36
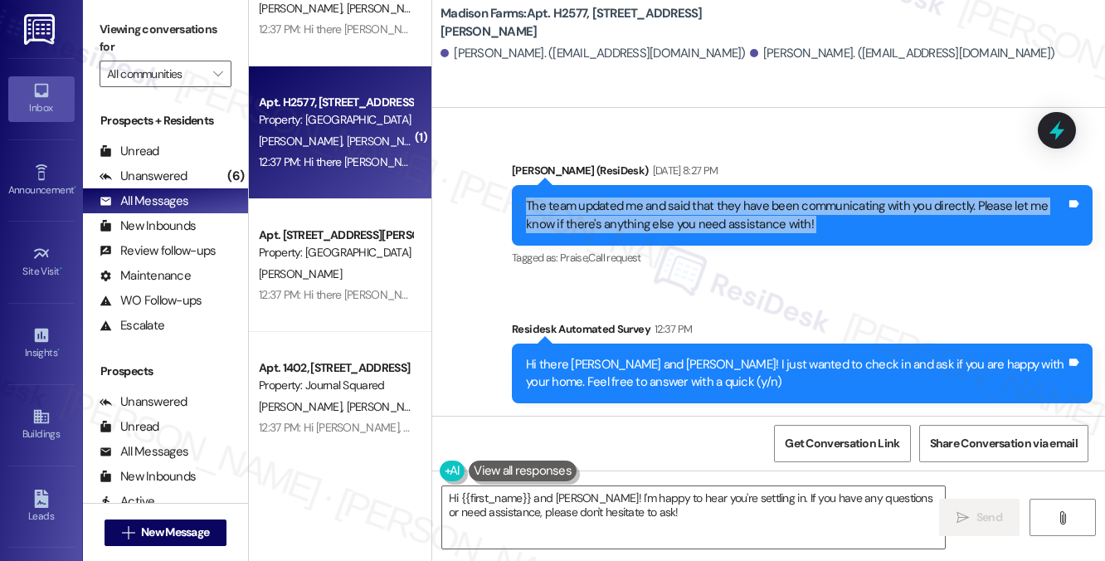
click at [747, 221] on div "The team updated me and said that they have been communicating with you directl…" at bounding box center [796, 215] width 540 height 36
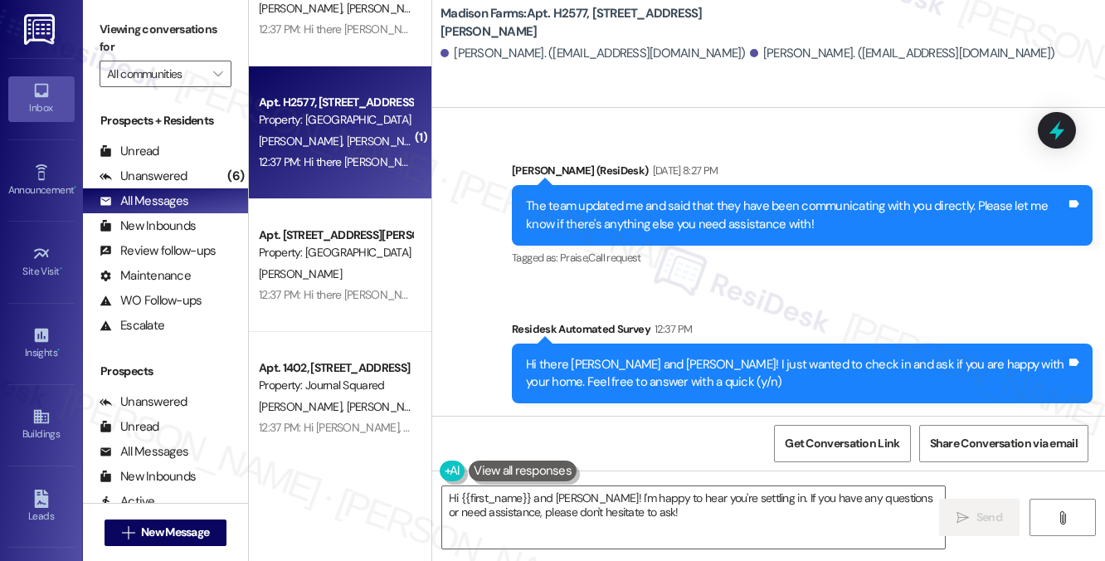
click at [628, 386] on div "Hi there [PERSON_NAME] and [PERSON_NAME]! I just wanted to check in and ask if …" at bounding box center [796, 374] width 540 height 36
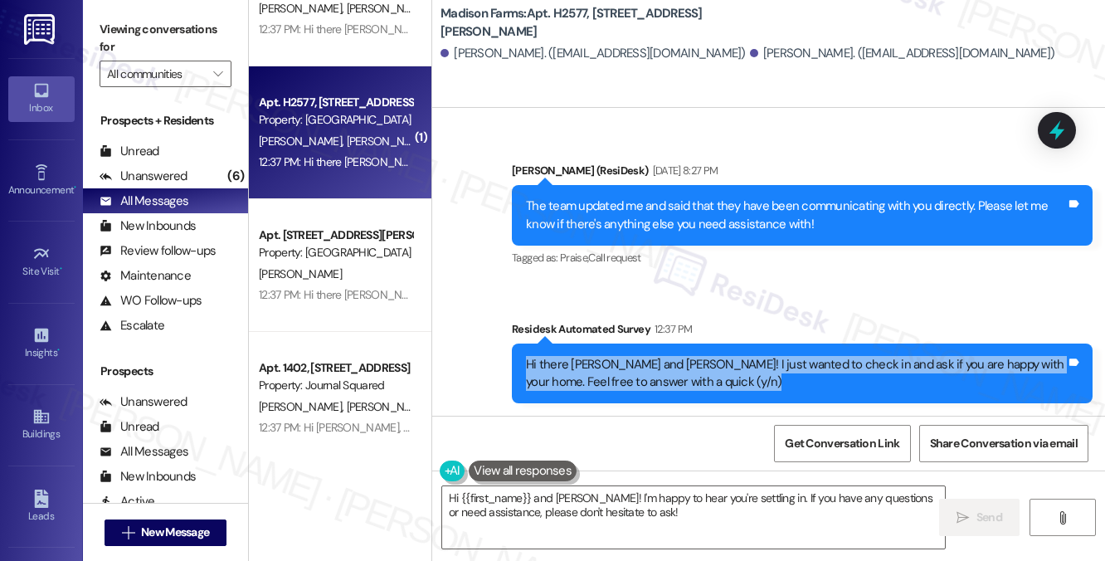
click at [628, 386] on div "Hi there [PERSON_NAME] and [PERSON_NAME]! I just wanted to check in and ask if …" at bounding box center [796, 374] width 540 height 36
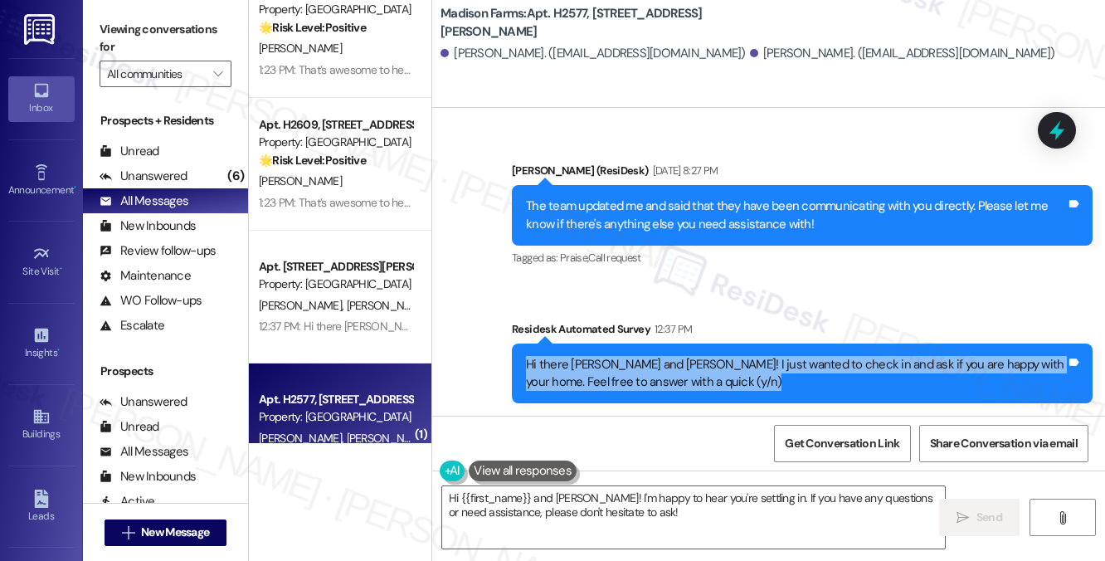
scroll to position [0, 0]
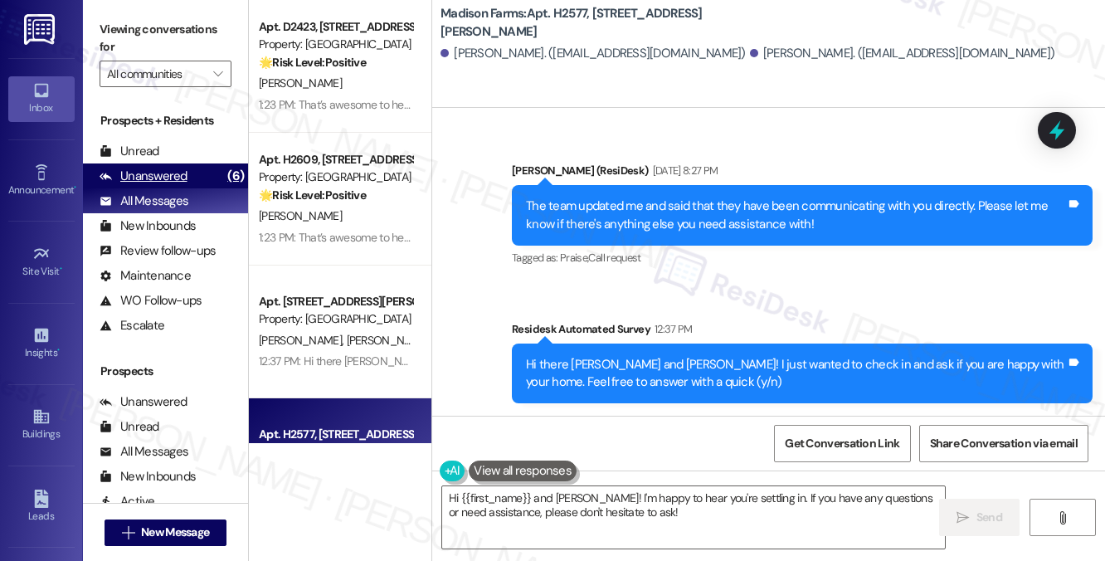
click at [178, 165] on div "Unanswered (6)" at bounding box center [165, 175] width 165 height 25
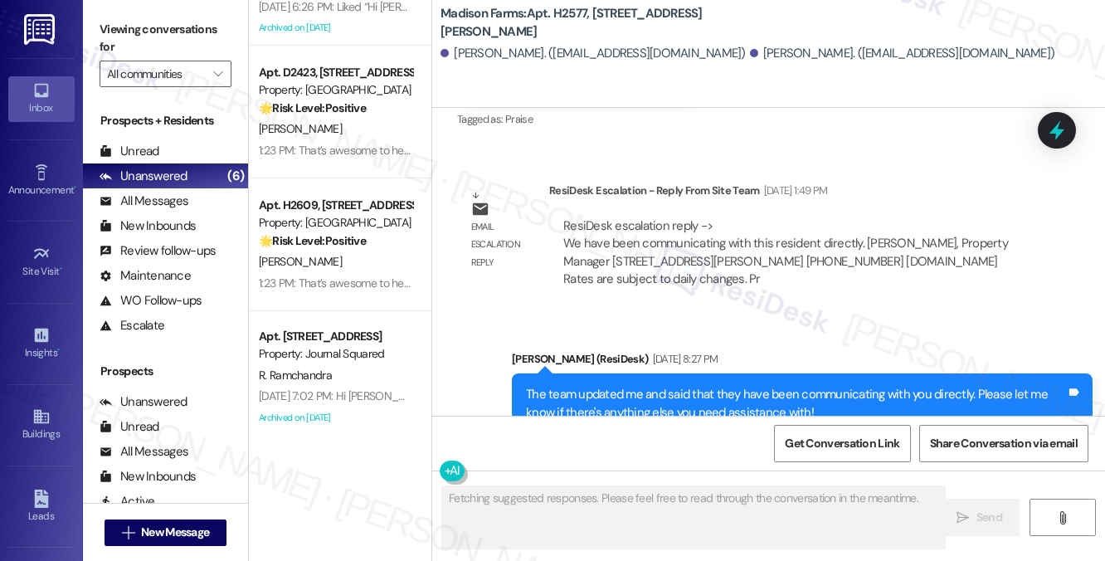
scroll to position [2959, 0]
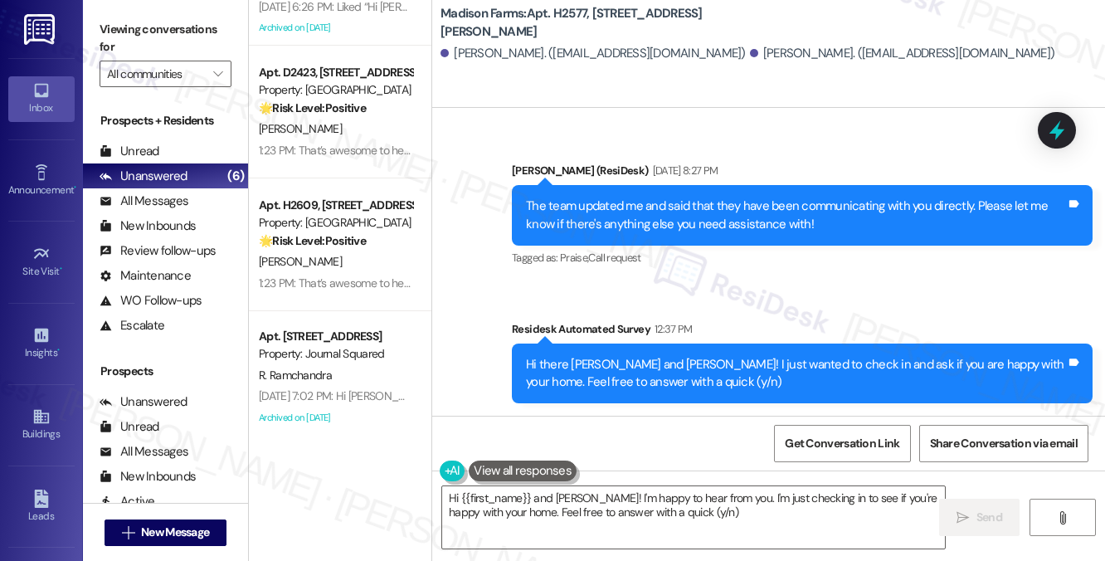
type textarea "Hi {{first_name}} and [PERSON_NAME]! I'm happy to hear from you. I'm just check…"
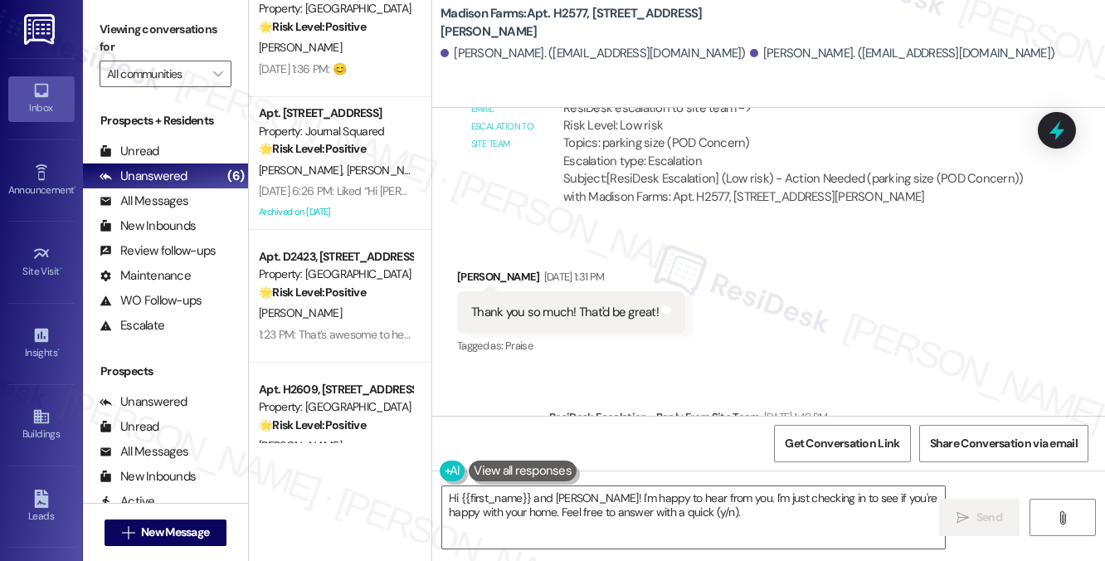
scroll to position [0, 0]
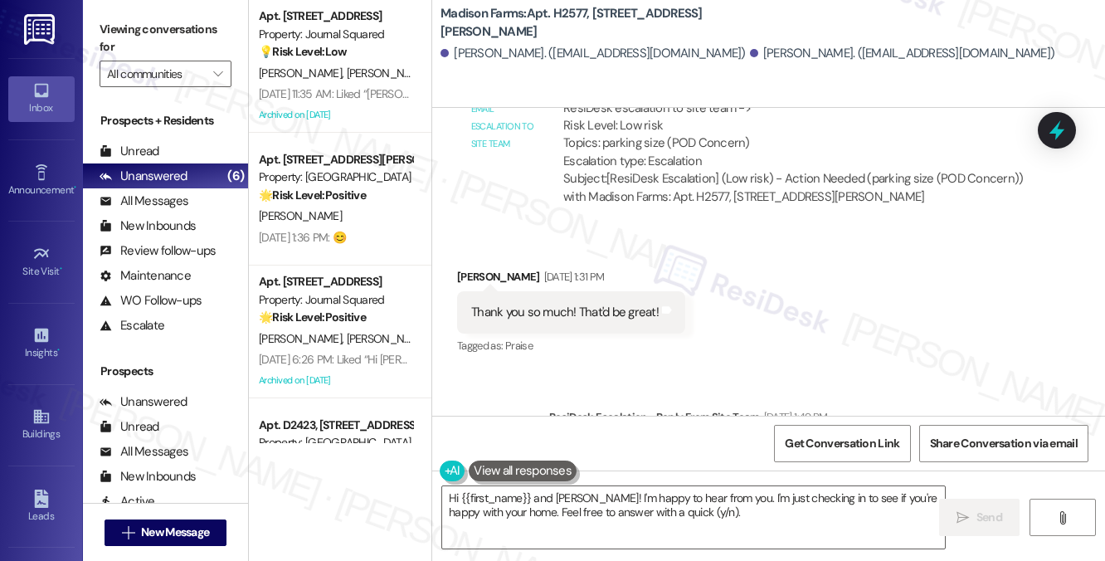
click at [177, 137] on div "Prospects + Residents Unread (0) Unread: Any message you haven't read yet will …" at bounding box center [165, 225] width 165 height 226
click at [157, 140] on div "Unread (0)" at bounding box center [165, 150] width 165 height 25
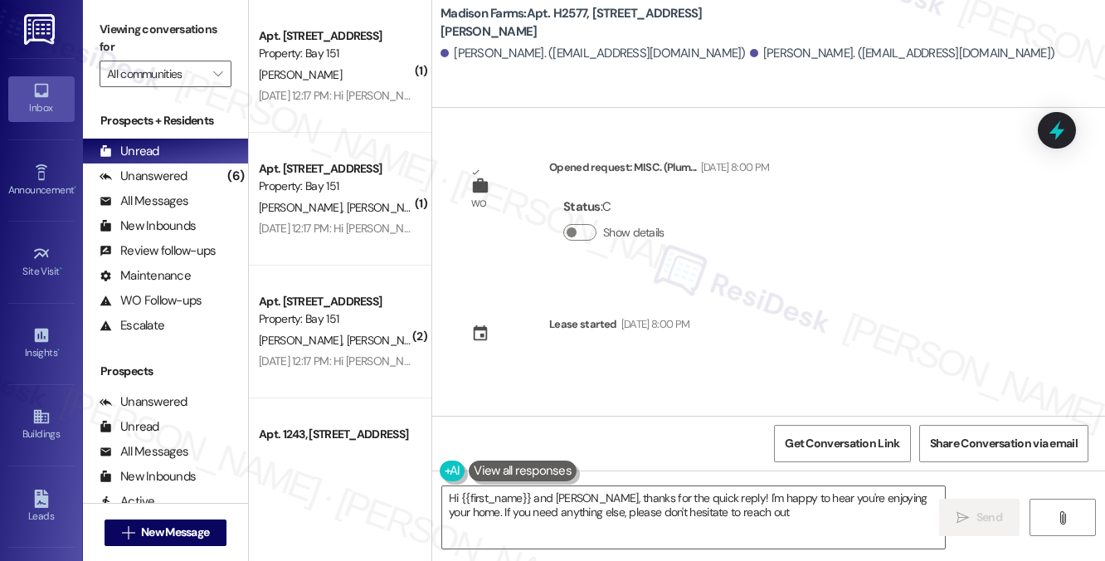
type textarea "Hi {{first_name}} and [PERSON_NAME], thanks for the quick reply! I'm happy to h…"
